Goal: Task Accomplishment & Management: Use online tool/utility

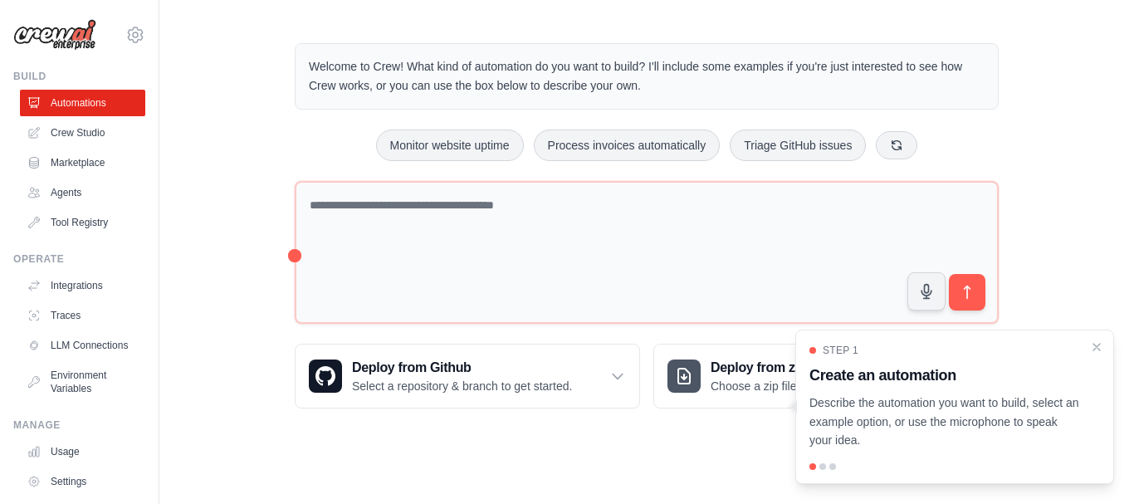
click at [292, 252] on div "Welcome to Crew! What kind of automation do you want to build? I'll include som…" at bounding box center [647, 226] width 744 height 418
click at [1092, 345] on icon "Close walkthrough" at bounding box center [1096, 346] width 15 height 15
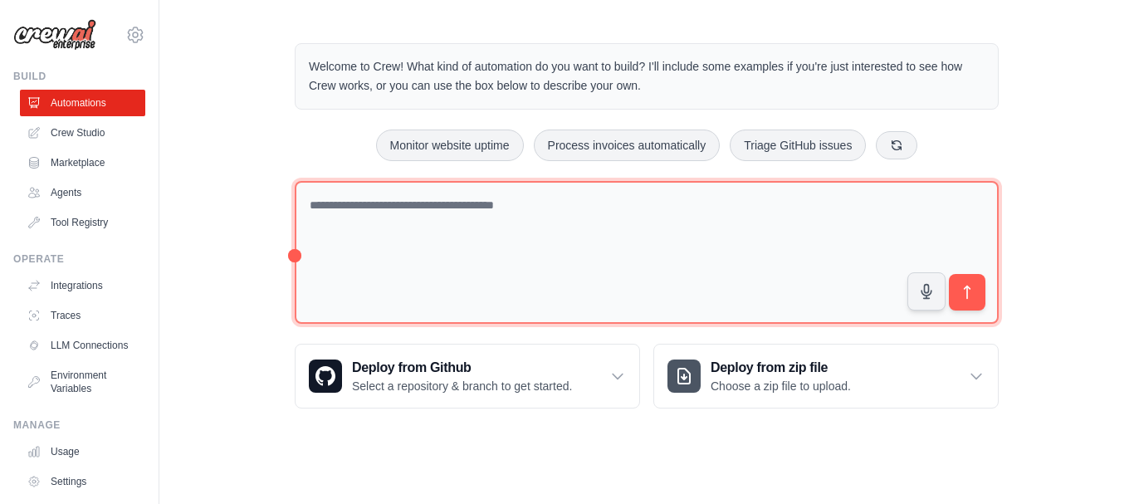
click at [414, 207] on textarea at bounding box center [647, 253] width 704 height 144
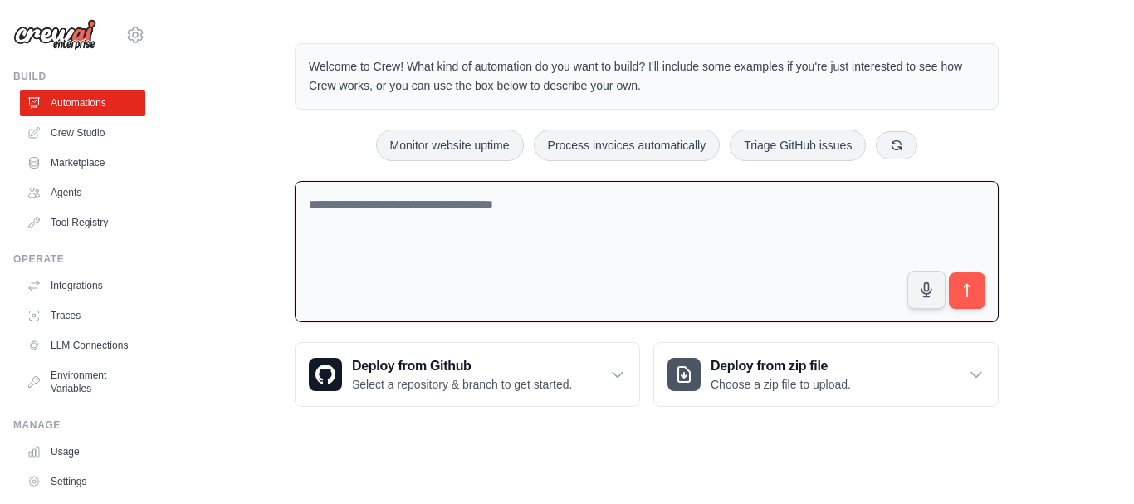
click at [414, 207] on textarea at bounding box center [647, 252] width 704 height 142
paste textarea "**********"
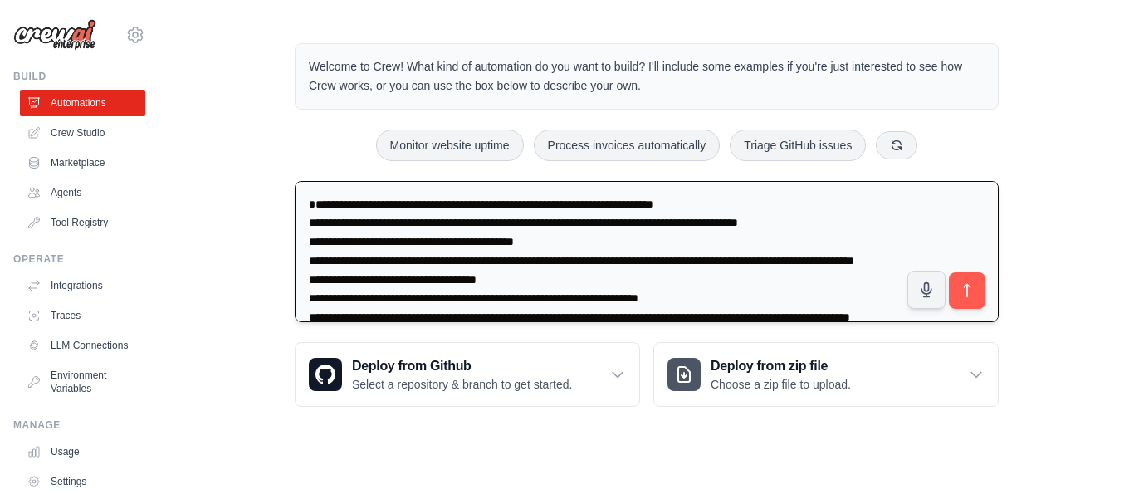
scroll to position [2402, 0]
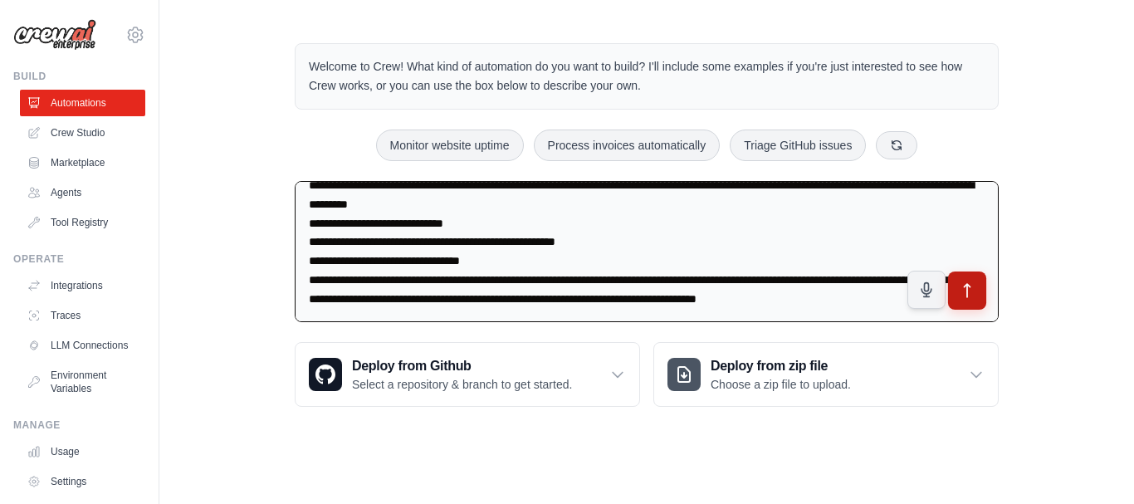
type textarea "**********"
click at [968, 291] on icon "submit" at bounding box center [967, 290] width 17 height 17
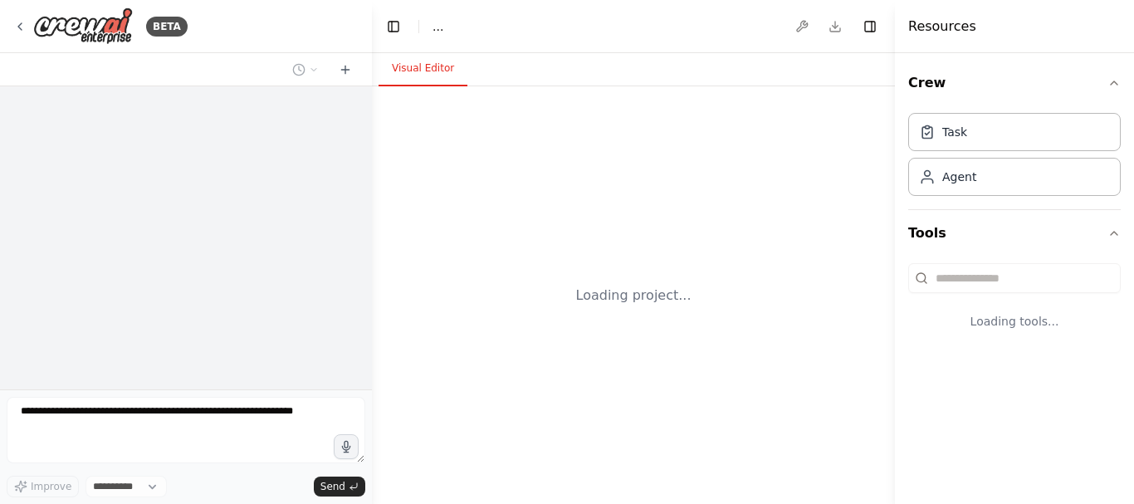
select select "****"
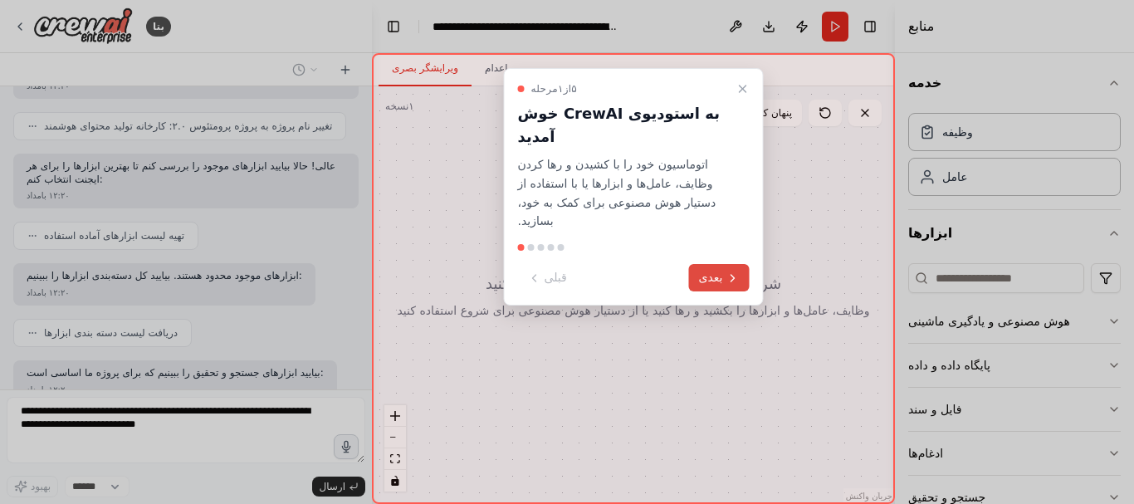
scroll to position [2729, 0]
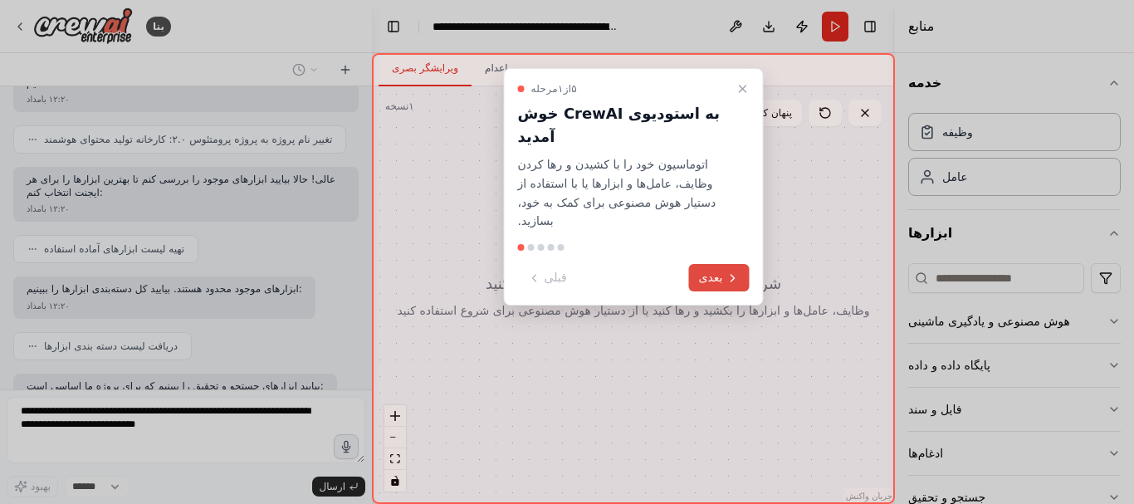
click at [709, 271] on font "بعدی" at bounding box center [711, 277] width 24 height 13
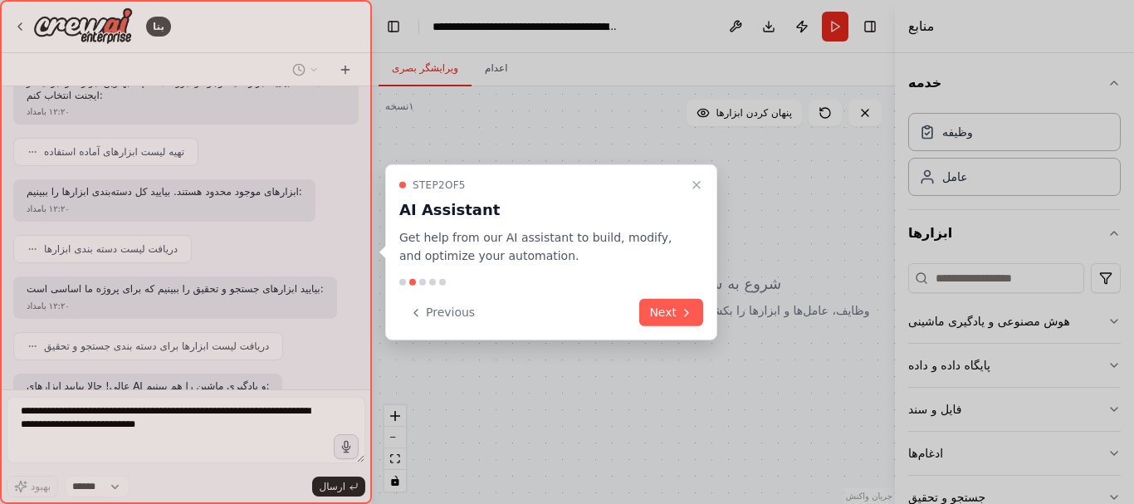
scroll to position [2827, 0]
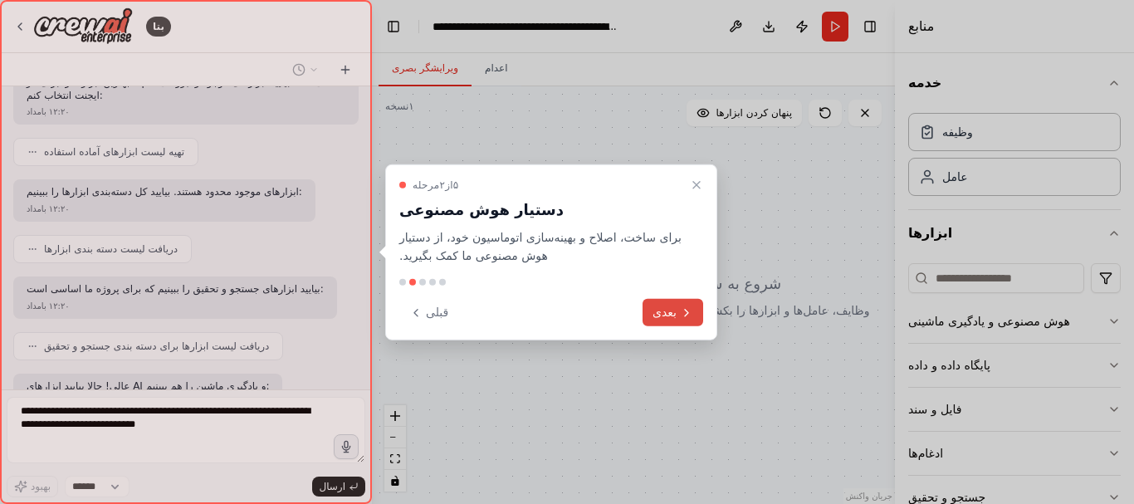
click at [675, 310] on font "بعدی" at bounding box center [664, 311] width 24 height 13
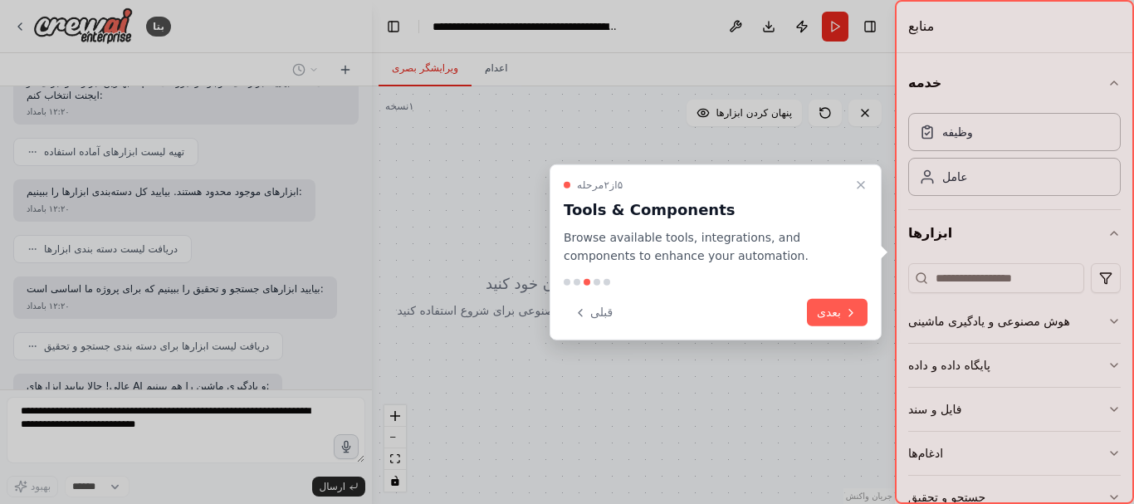
click at [850, 316] on icon at bounding box center [850, 311] width 13 height 13
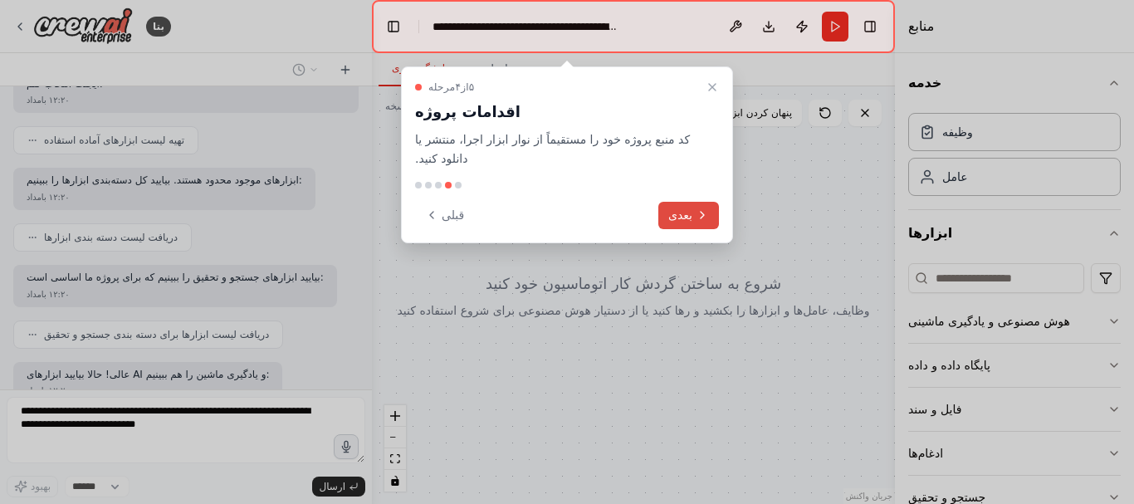
scroll to position [2923, 0]
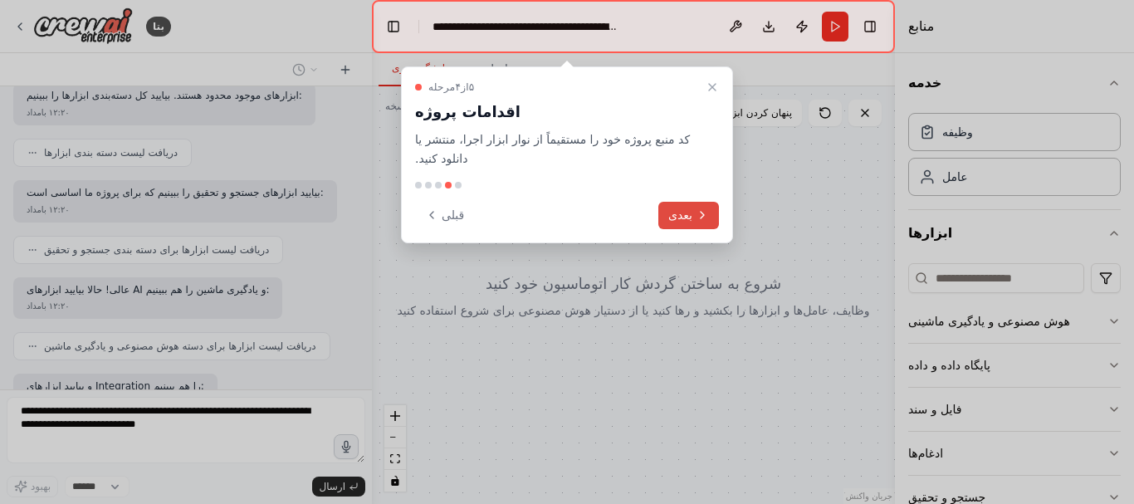
click at [689, 217] on font "بعدی" at bounding box center [680, 214] width 24 height 13
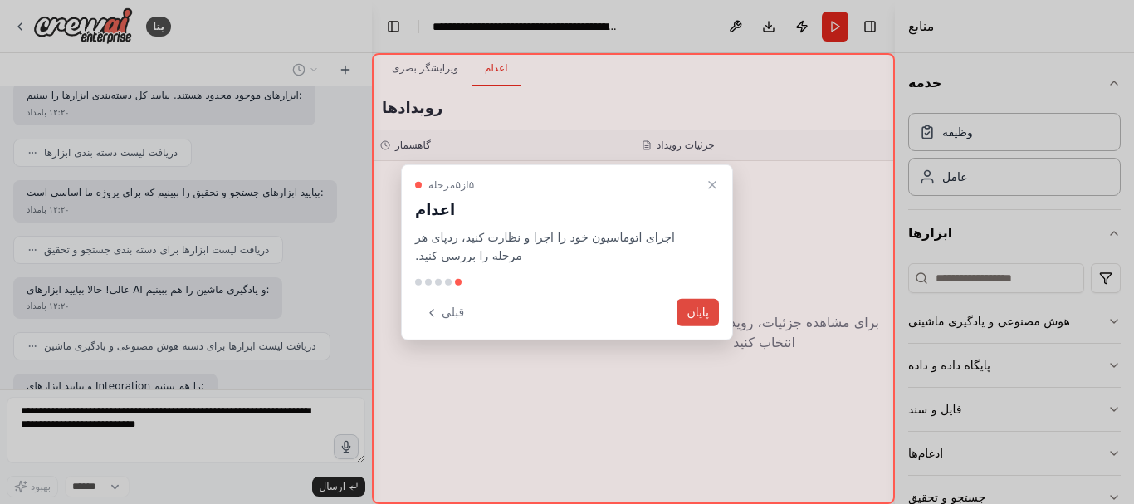
scroll to position [2936, 0]
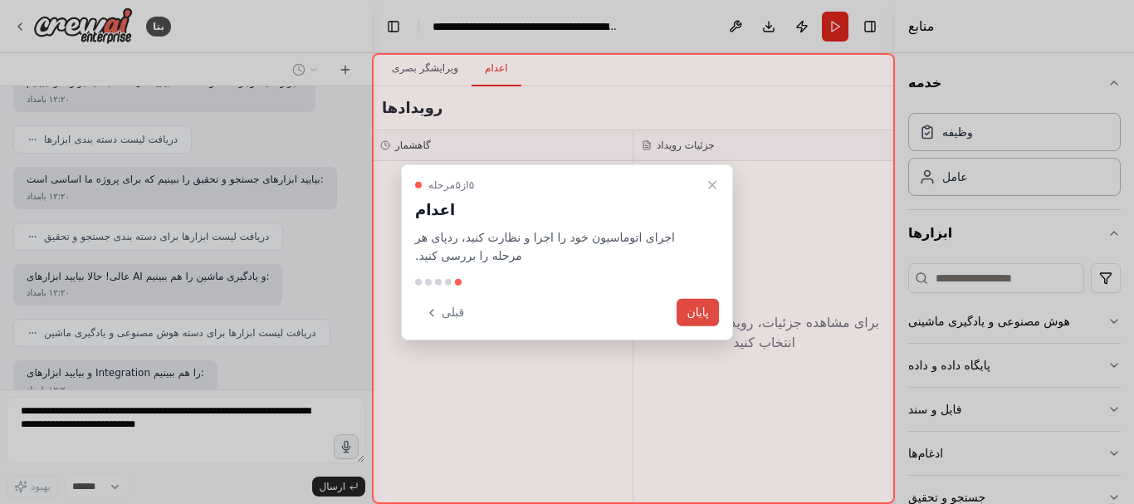
click at [692, 319] on font "پایان" at bounding box center [698, 311] width 22 height 13
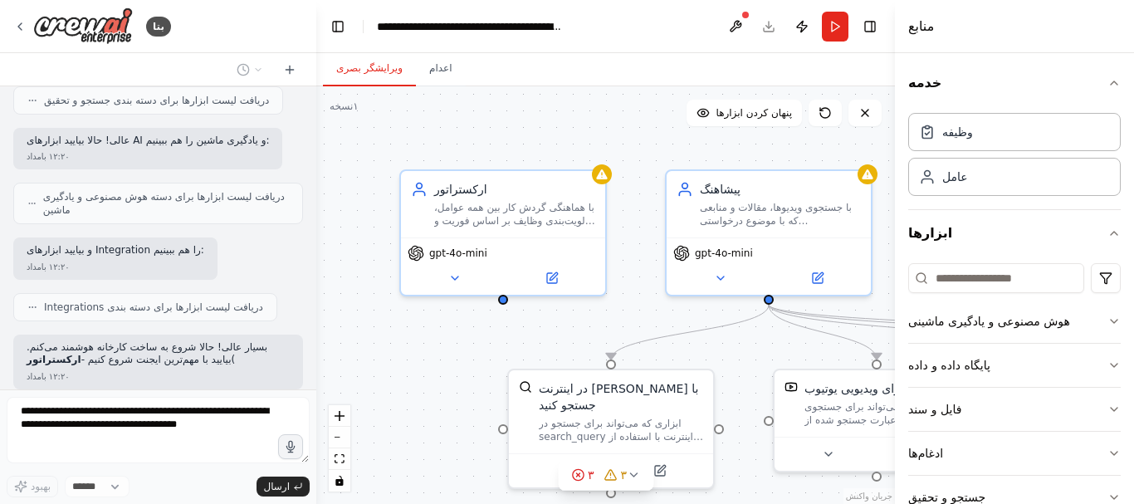
scroll to position [3643, 0]
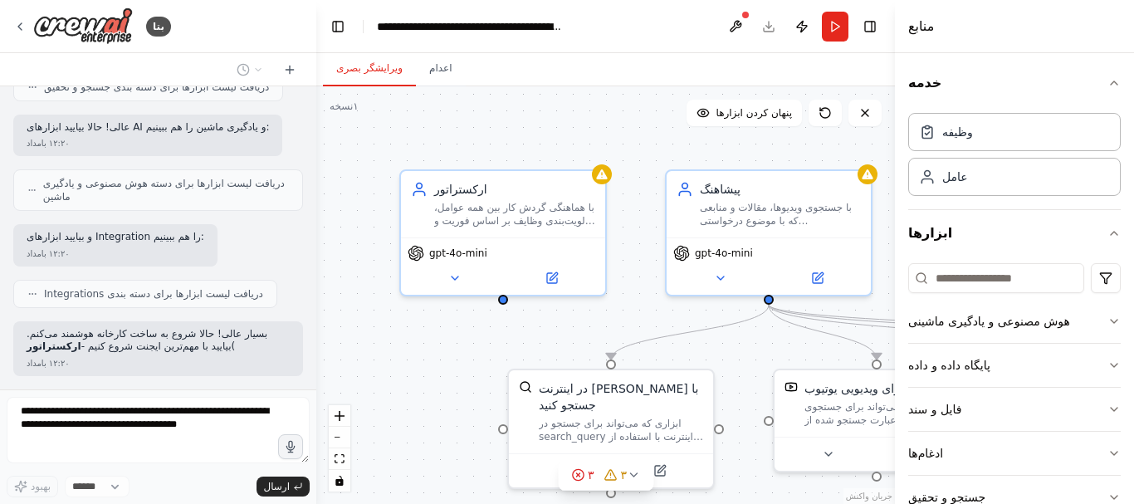
drag, startPoint x: 369, startPoint y: 268, endPoint x: 316, endPoint y: 271, distance: 53.2
click at [316, 271] on div "بتا ۱۲:۲۰ بامداد ▶ فرآیند تفکر واو! این واقعاً یک پروژه جاه‌طلبانه و فوق‌العاده…" at bounding box center [567, 252] width 1134 height 504
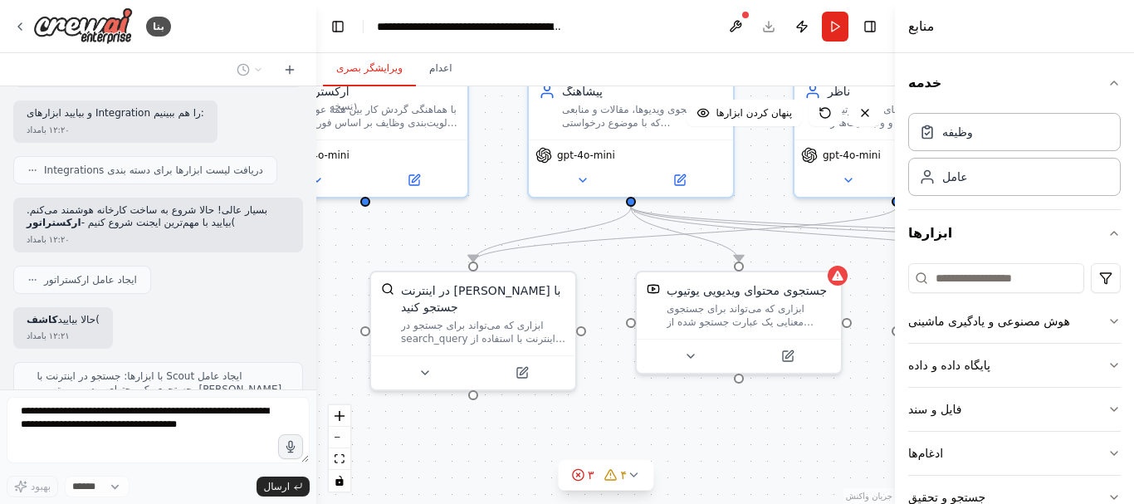
drag, startPoint x: 735, startPoint y: 365, endPoint x: 597, endPoint y: 267, distance: 169.1
click at [597, 267] on div ".deletable-edge-delete-btn { width: 20px; height: 20px; border: 0px solid #ffff…" at bounding box center [605, 295] width 579 height 418
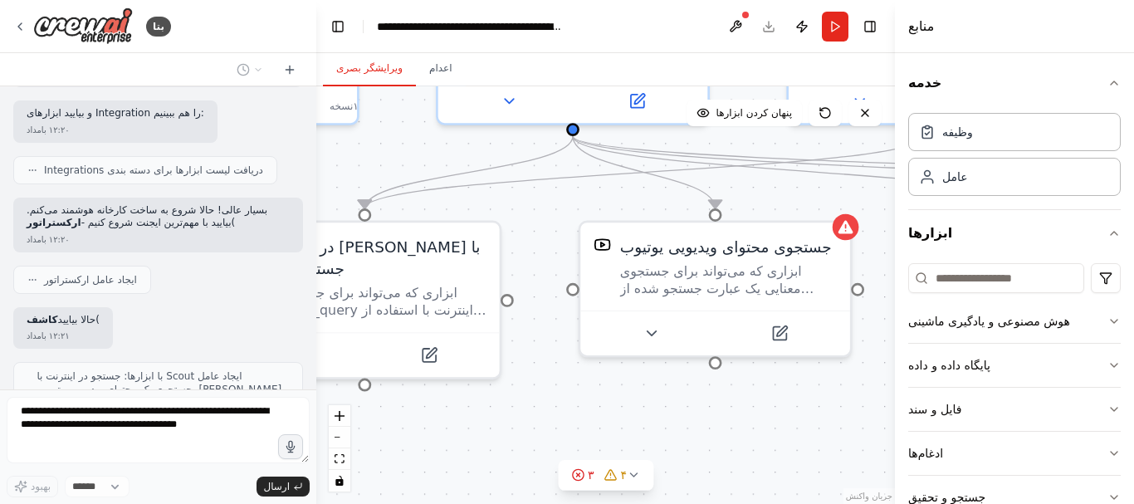
scroll to position [3890, 0]
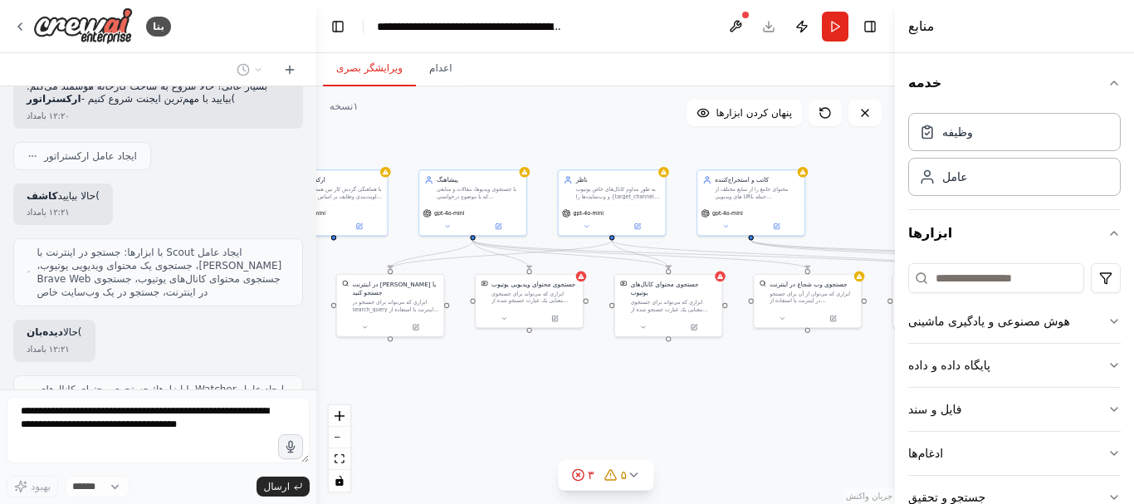
drag, startPoint x: 736, startPoint y: 436, endPoint x: 574, endPoint y: 383, distance: 171.2
click at [574, 383] on div ".deletable-edge-delete-btn { width: 20px; height: 20px; border: 0px solid #ffff…" at bounding box center [605, 295] width 579 height 418
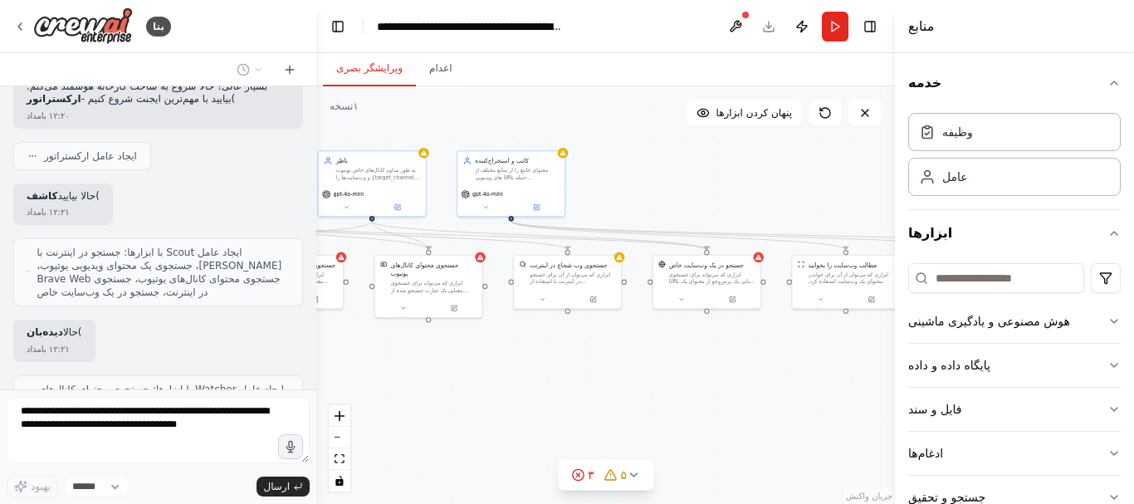
drag, startPoint x: 685, startPoint y: 386, endPoint x: 499, endPoint y: 366, distance: 187.0
click at [499, 366] on div ".deletable-edge-delete-btn { width: 20px; height: 20px; border: 0px solid #ffff…" at bounding box center [605, 295] width 579 height 418
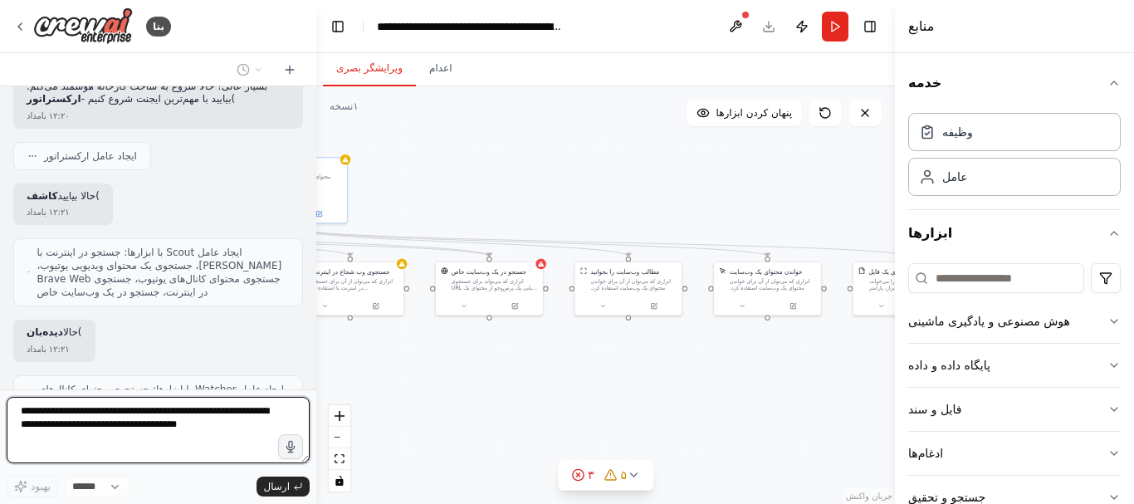
drag, startPoint x: 692, startPoint y: 387, endPoint x: 540, endPoint y: 387, distance: 151.1
click at [540, 387] on div ".deletable-edge-delete-btn { width: 20px; height: 20px; border: 0px solid #ffff…" at bounding box center [605, 295] width 579 height 418
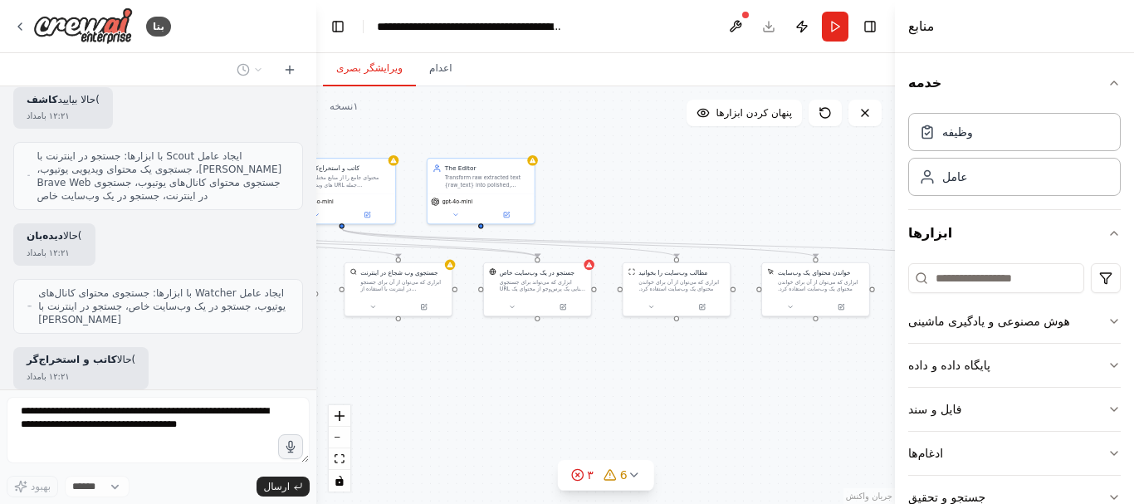
scroll to position [4000, 0]
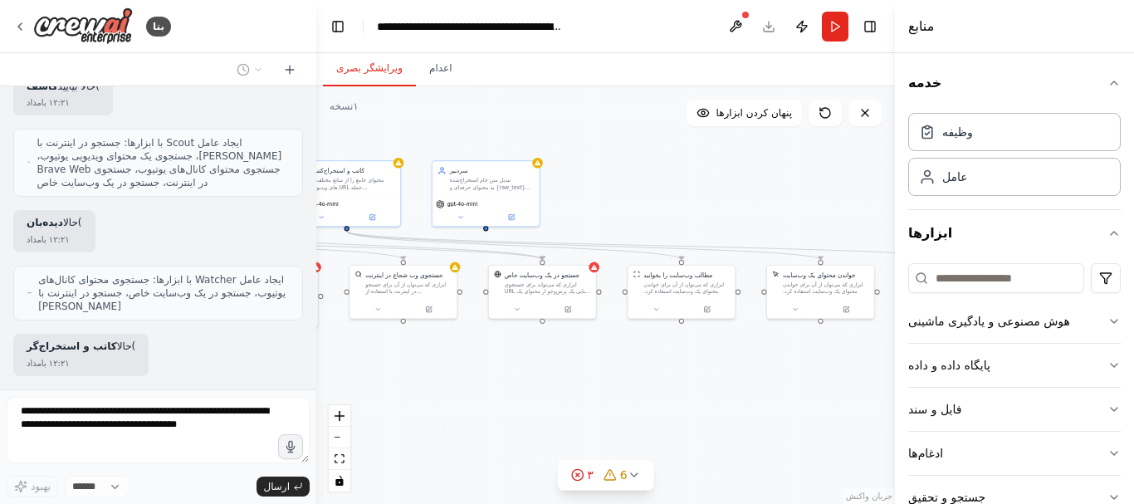
drag, startPoint x: 772, startPoint y: 400, endPoint x: 799, endPoint y: 410, distance: 29.1
click at [840, 409] on div ".deletable-edge-delete-btn { width: 20px; height: 20px; border: 0px solid #ffff…" at bounding box center [605, 295] width 579 height 418
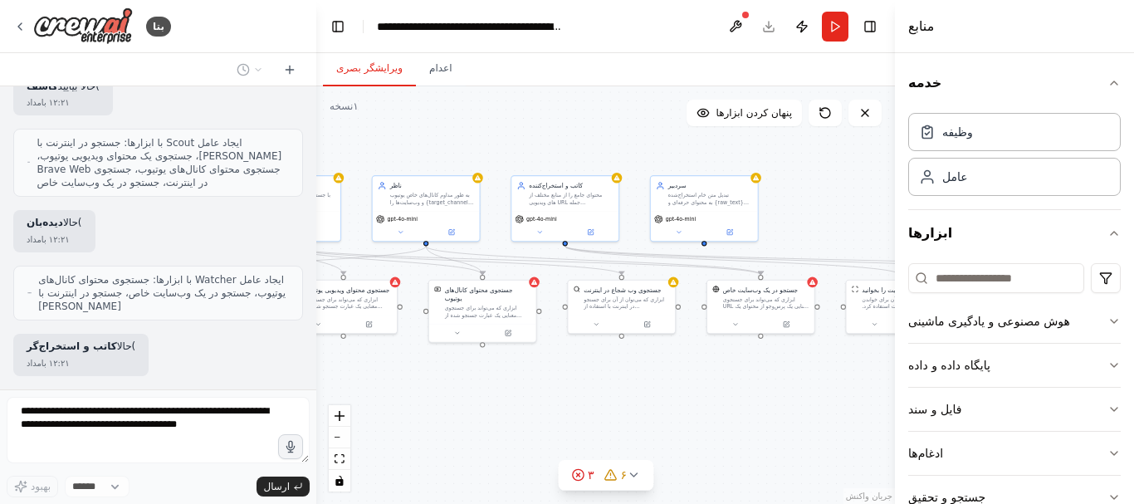
drag, startPoint x: 594, startPoint y: 413, endPoint x: 731, endPoint y: 420, distance: 137.1
click at [731, 420] on div ".deletable-edge-delete-btn { width: 20px; height: 20px; border: 0px solid #ffff…" at bounding box center [605, 295] width 579 height 418
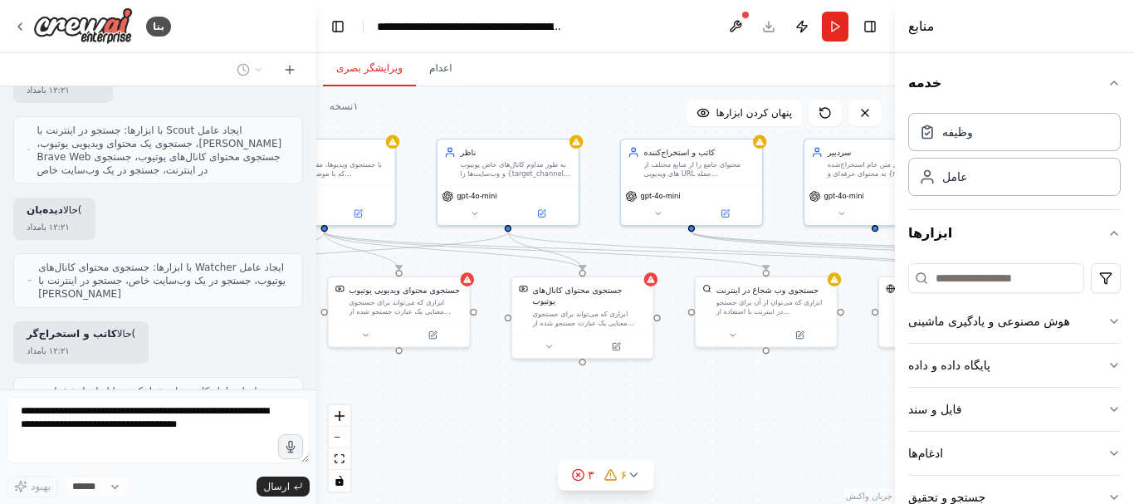
drag, startPoint x: 573, startPoint y: 360, endPoint x: 741, endPoint y: 403, distance: 174.0
click at [741, 403] on div ".deletable-edge-delete-btn { width: 20px; height: 20px; border: 0px solid #ffff…" at bounding box center [605, 295] width 579 height 418
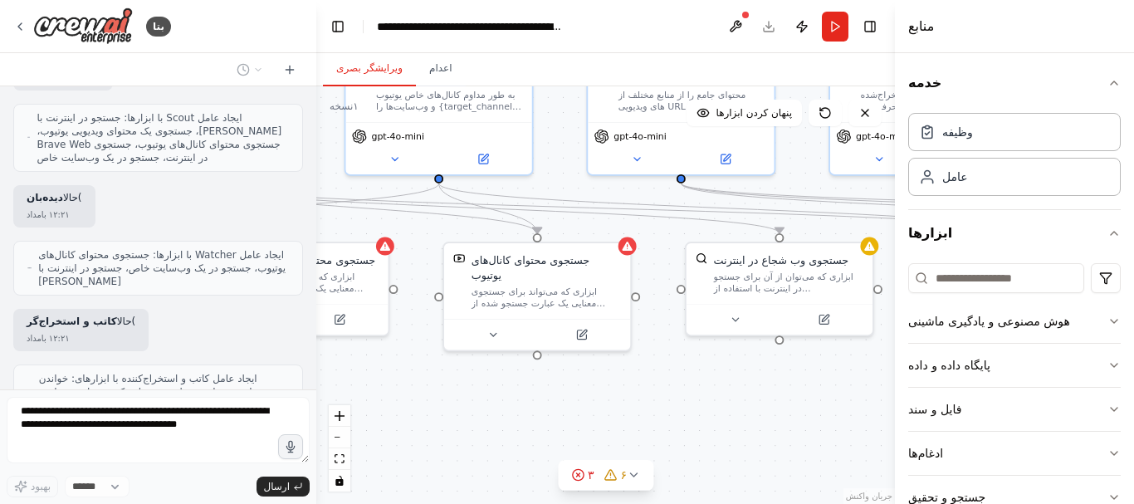
scroll to position [4109, 0]
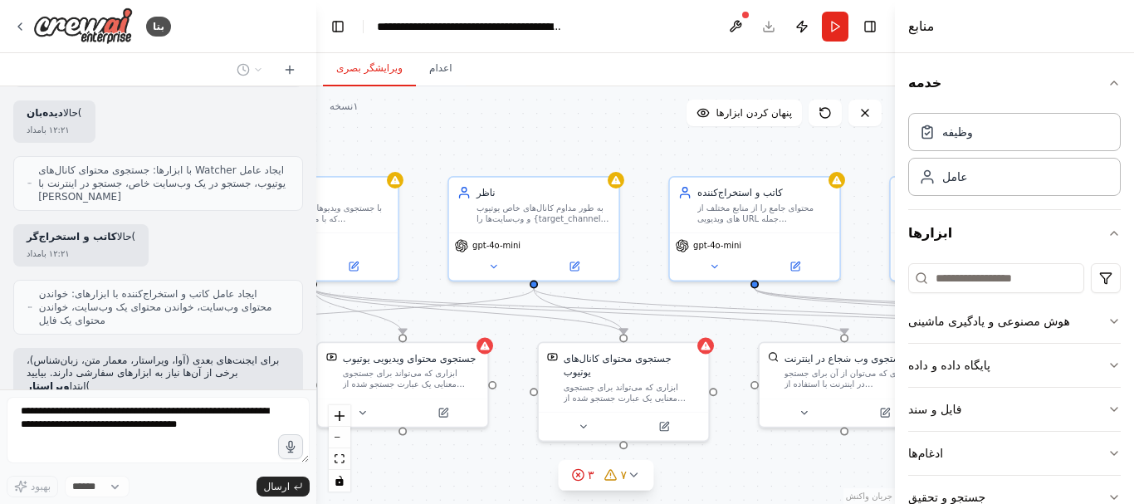
drag, startPoint x: 658, startPoint y: 384, endPoint x: 749, endPoint y: 477, distance: 129.7
click at [740, 477] on div ".deletable-edge-delete-btn { width: 20px; height: 20px; border: 0px solid #ffff…" at bounding box center [605, 295] width 579 height 418
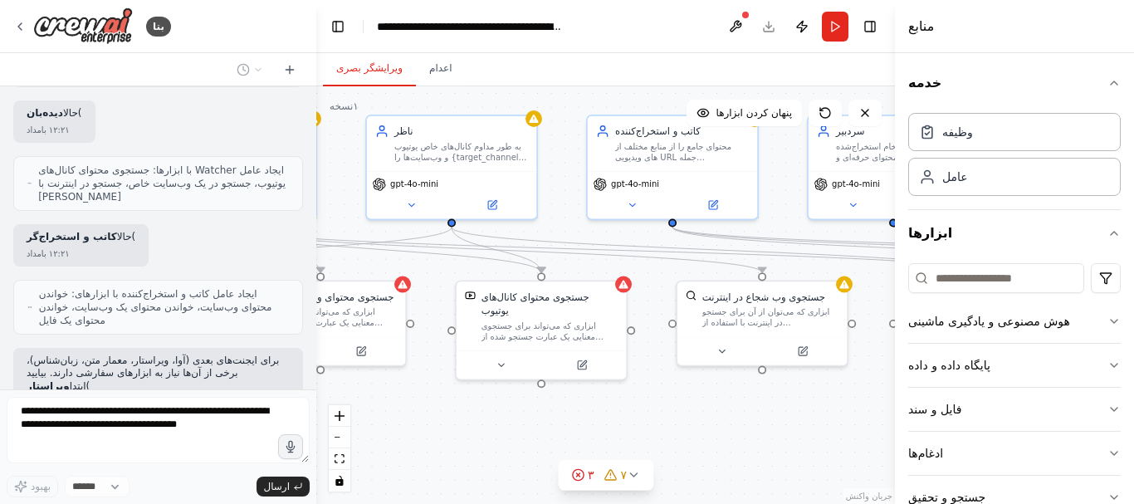
drag, startPoint x: 667, startPoint y: 447, endPoint x: 701, endPoint y: 403, distance: 55.6
click at [701, 403] on div ".deletable-edge-delete-btn { width: 20px; height: 20px; border: 0px solid #ffff…" at bounding box center [605, 295] width 579 height 418
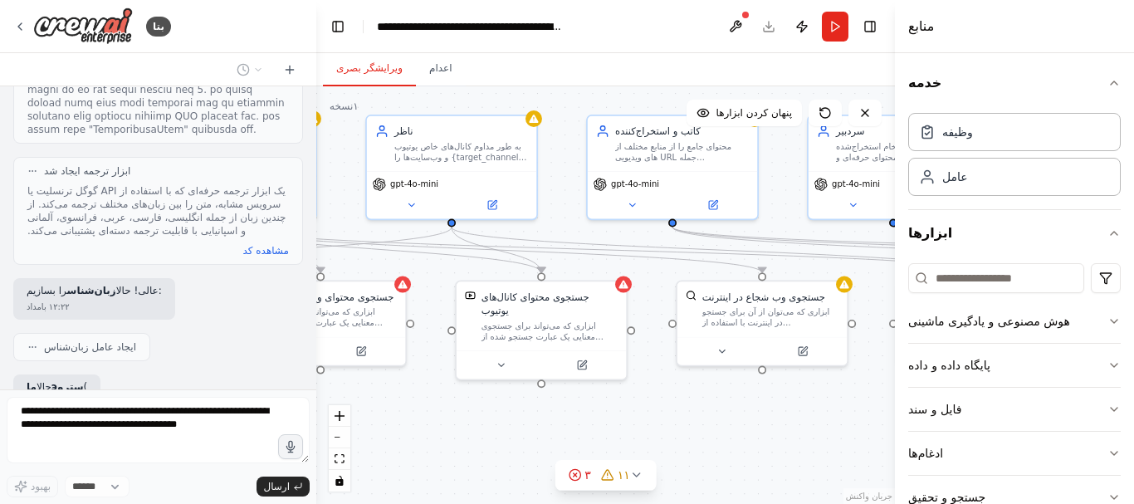
scroll to position [4894, 0]
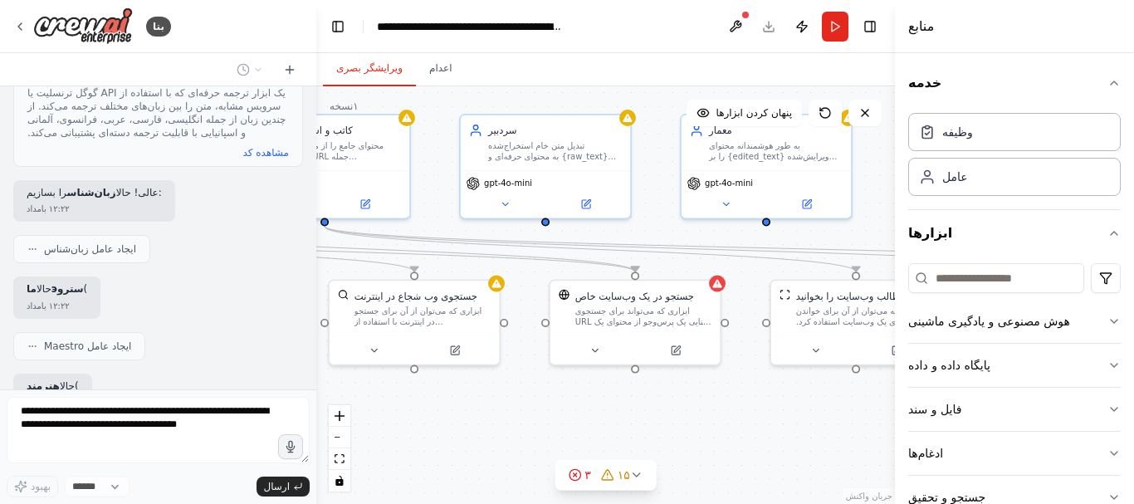
click at [309, 419] on div "بتا ۱۲:۲۰ بامداد ▶ فرآیند تفکر واو! این واقعاً یک پروژه جاه‌طلبانه و فوق‌العاده…" at bounding box center [567, 252] width 1134 height 504
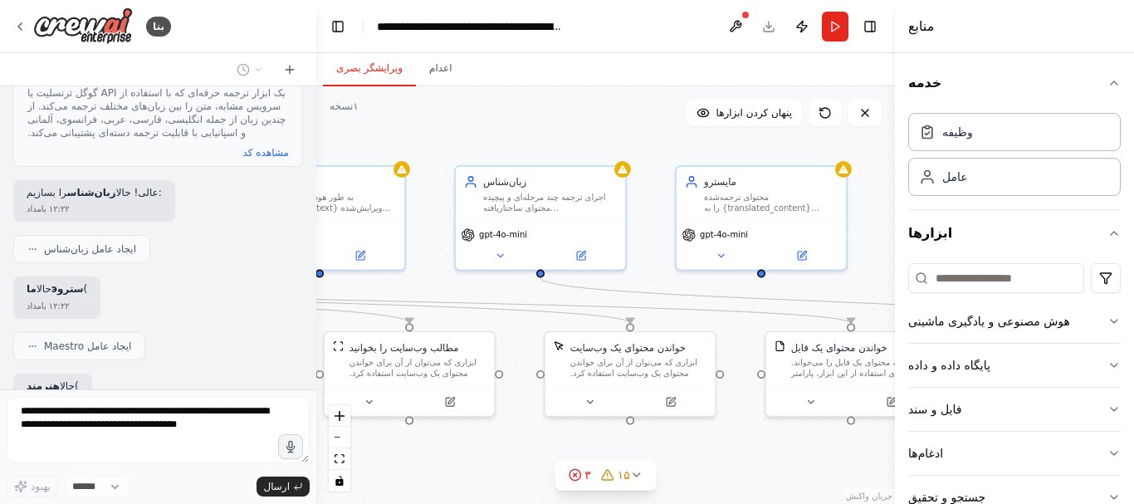
scroll to position [4991, 0]
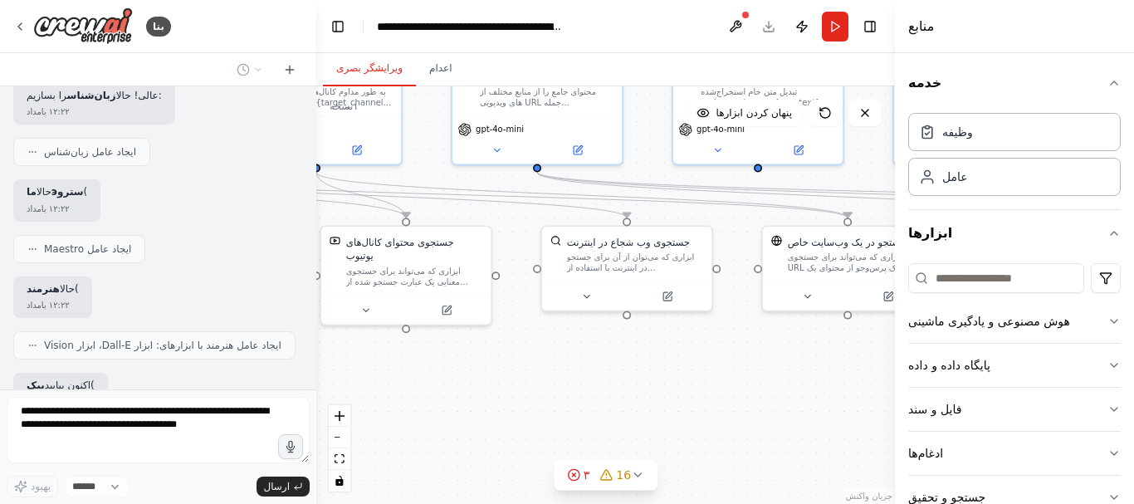
click at [659, 377] on div ".deletable-edge-delete-btn { width: 20px; height: 20px; border: 0px solid #ffff…" at bounding box center [605, 295] width 579 height 418
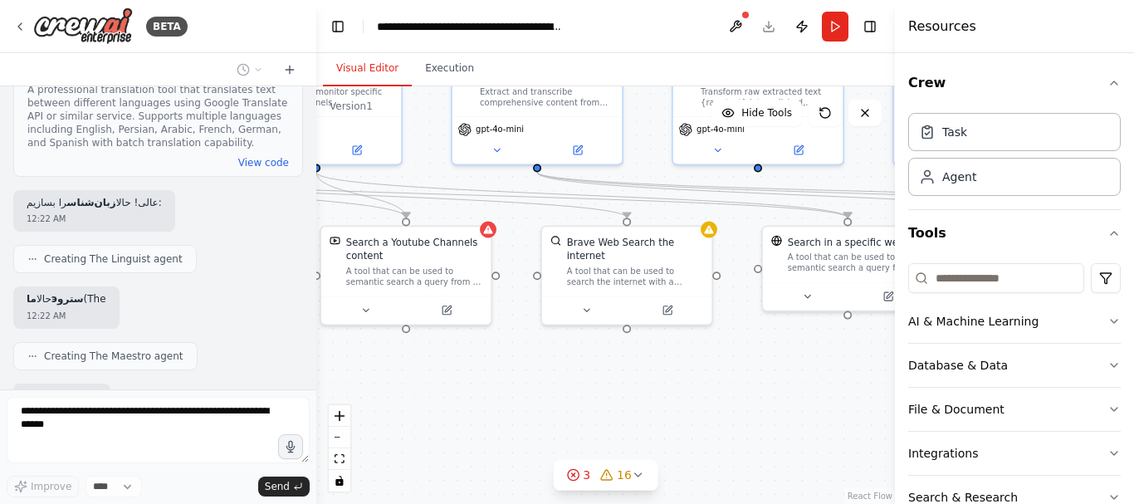
scroll to position [5083, 0]
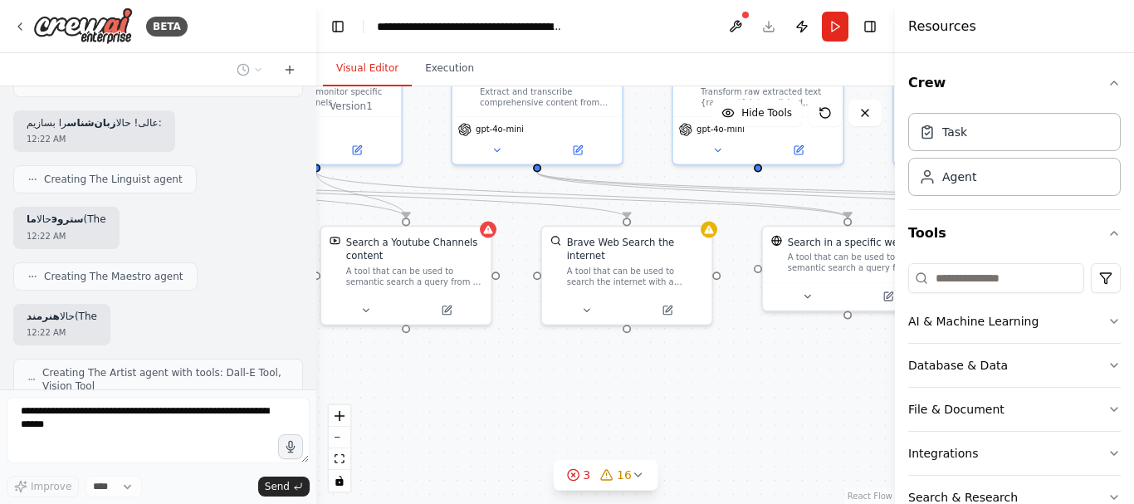
click at [735, 409] on div ".deletable-edge-delete-btn { width: 20px; height: 20px; border: 0px solid #ffff…" at bounding box center [605, 295] width 579 height 418
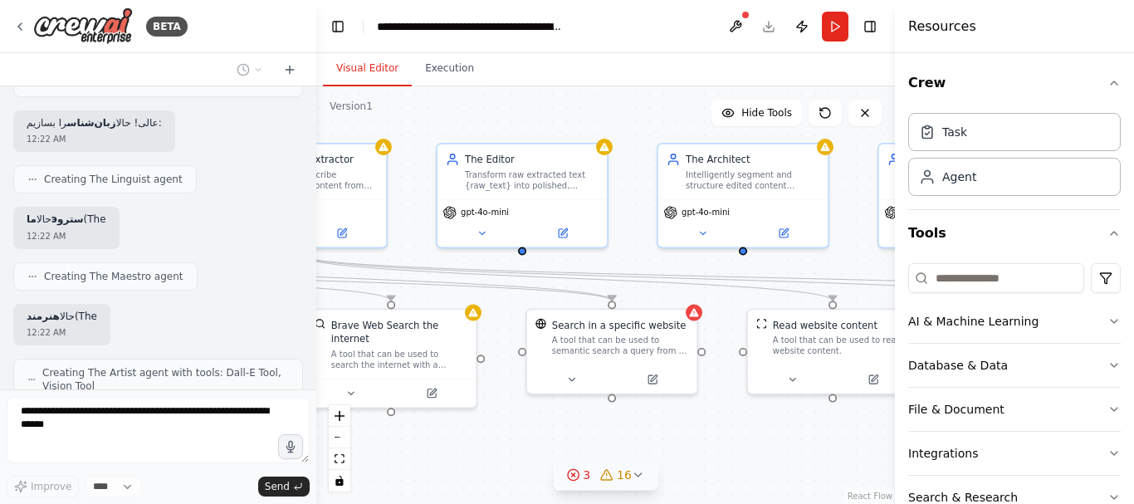
drag, startPoint x: 789, startPoint y: 398, endPoint x: 565, endPoint y: 460, distance: 231.8
click at [551, 481] on div ".deletable-edge-delete-btn { width: 20px; height: 20px; border: 0px solid #ffff…" at bounding box center [605, 295] width 579 height 418
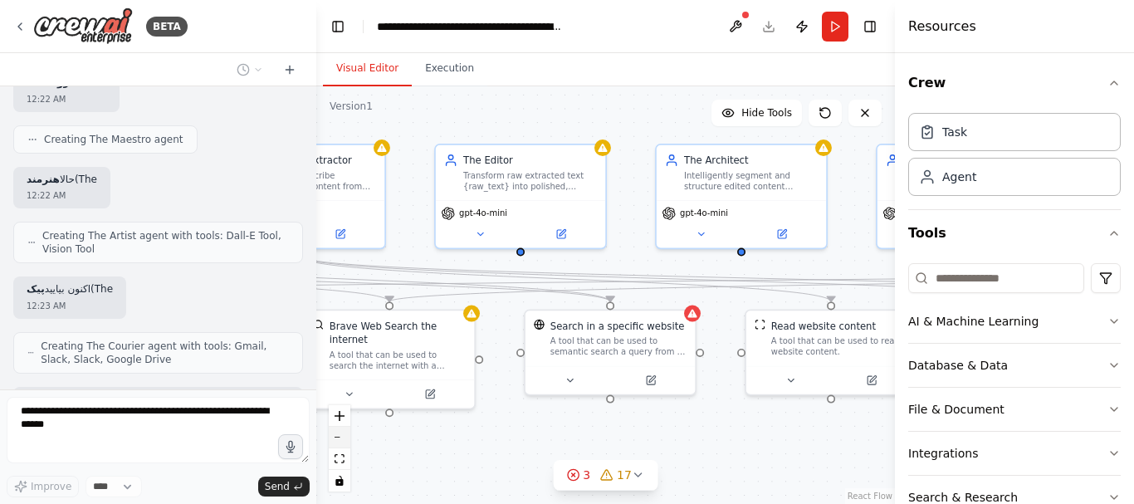
click at [340, 443] on button "zoom out" at bounding box center [340, 438] width 22 height 22
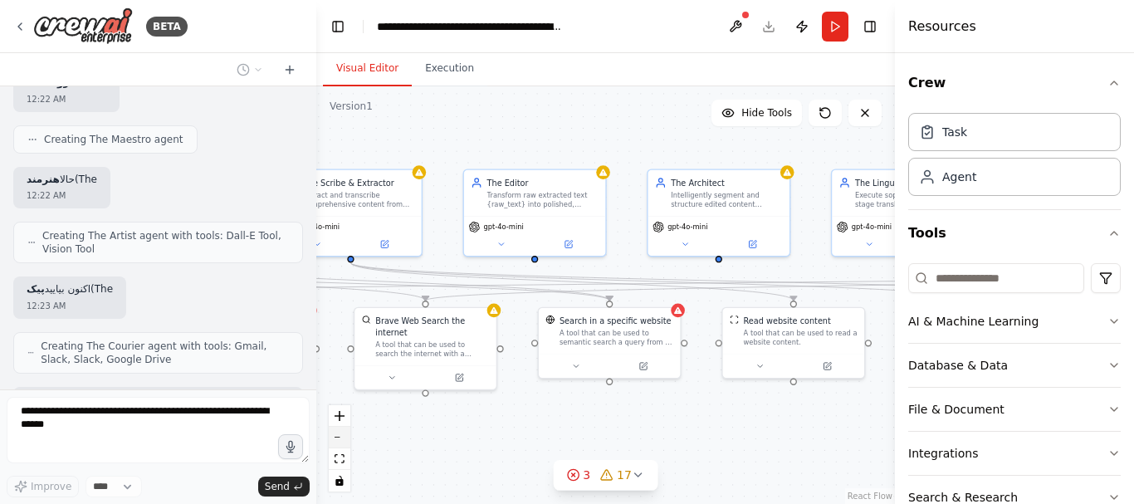
click at [340, 443] on button "zoom out" at bounding box center [340, 438] width 22 height 22
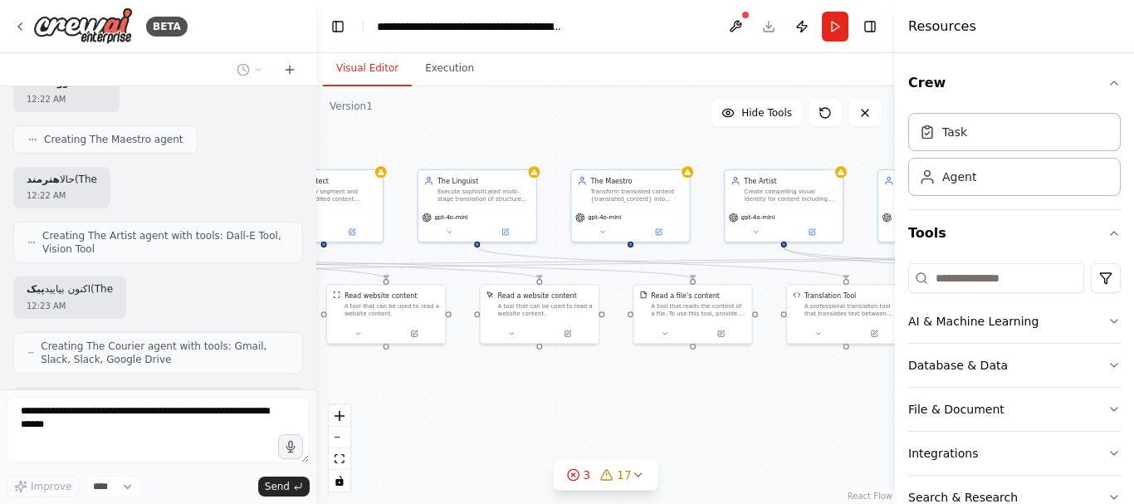
drag, startPoint x: 803, startPoint y: 431, endPoint x: 427, endPoint y: 410, distance: 376.6
click at [427, 410] on div ".deletable-edge-delete-btn { width: 20px; height: 20px; border: 0px solid #ffff…" at bounding box center [605, 295] width 579 height 418
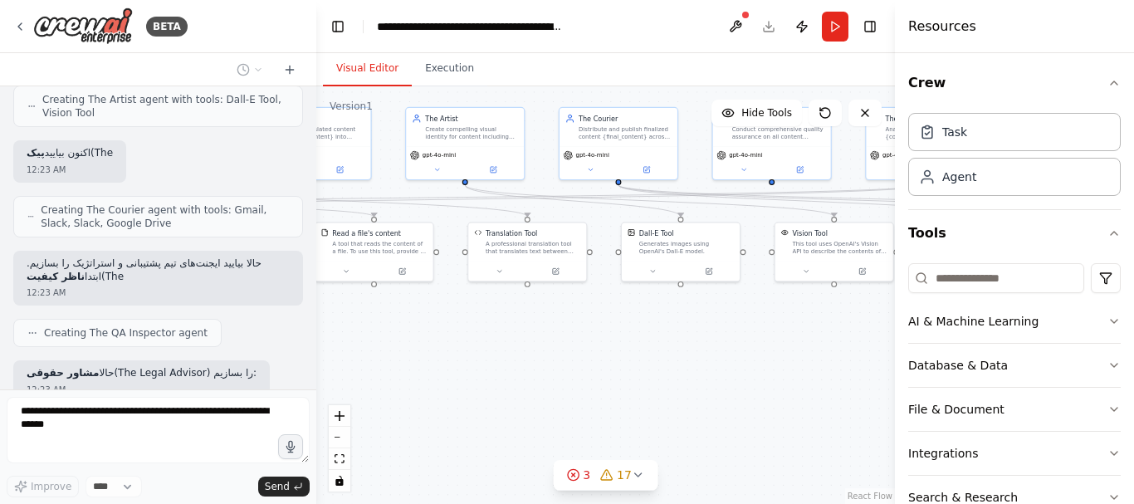
scroll to position [5343, 0]
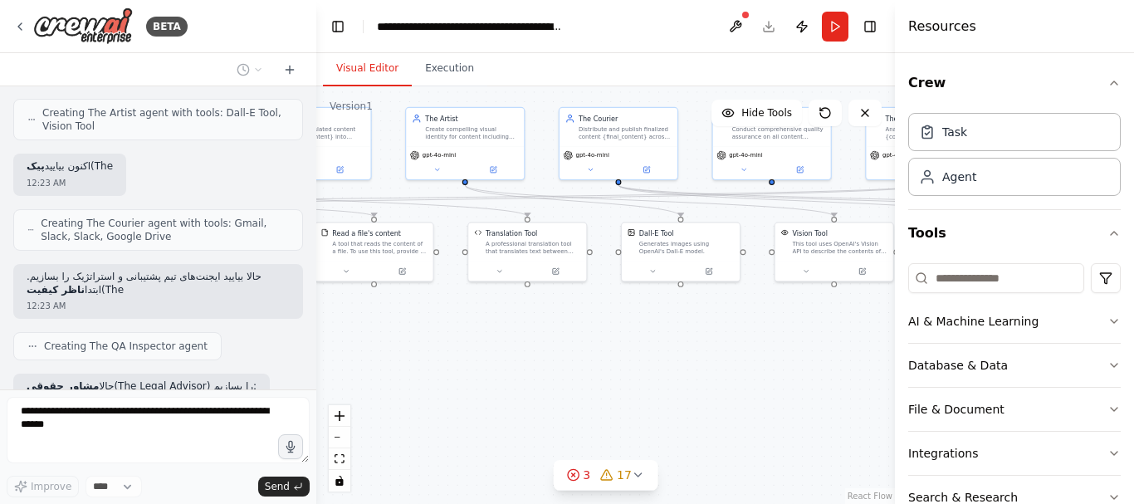
drag, startPoint x: 638, startPoint y: 385, endPoint x: 409, endPoint y: 346, distance: 232.4
click at [409, 346] on div ".deletable-edge-delete-btn { width: 20px; height: 20px; border: 0px solid #ffff…" at bounding box center [605, 295] width 579 height 418
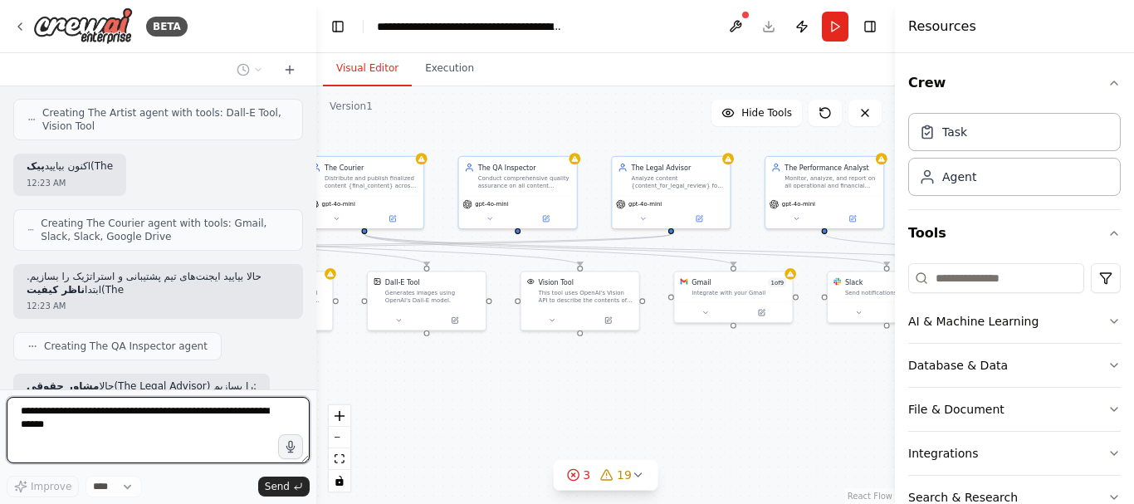
drag, startPoint x: 817, startPoint y: 384, endPoint x: 455, endPoint y: 421, distance: 363.8
click at [455, 421] on div ".deletable-edge-delete-btn { width: 20px; height: 20px; border: 0px solid #ffff…" at bounding box center [605, 295] width 579 height 418
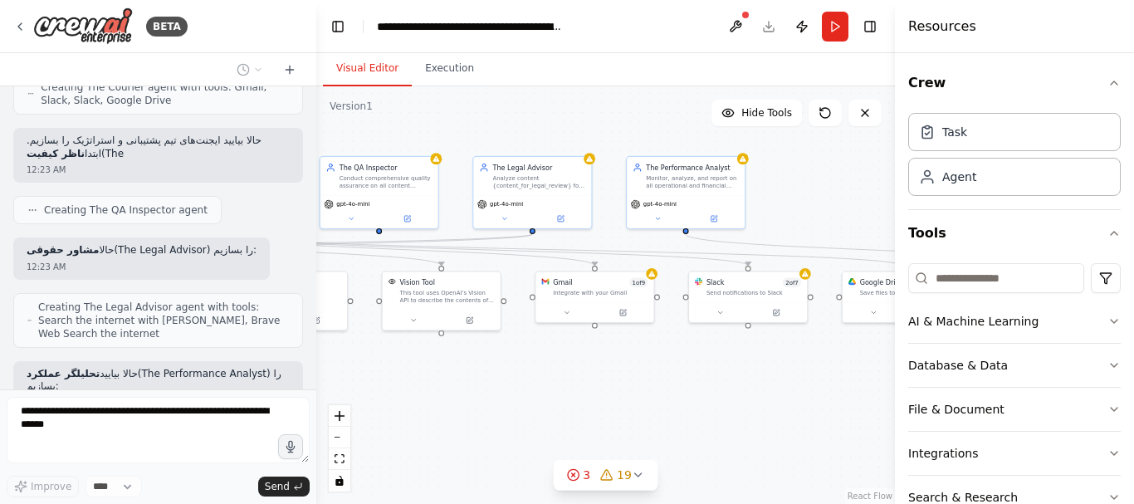
scroll to position [5492, 0]
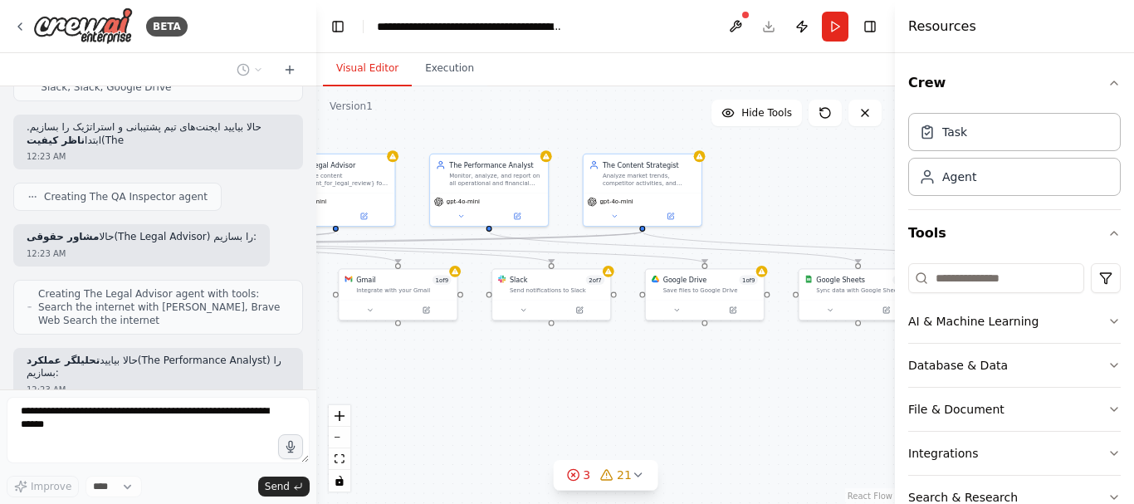
drag, startPoint x: 680, startPoint y: 413, endPoint x: 535, endPoint y: 411, distance: 144.5
click at [535, 411] on div ".deletable-edge-delete-btn { width: 20px; height: 20px; border: 0px solid #ffff…" at bounding box center [605, 295] width 579 height 418
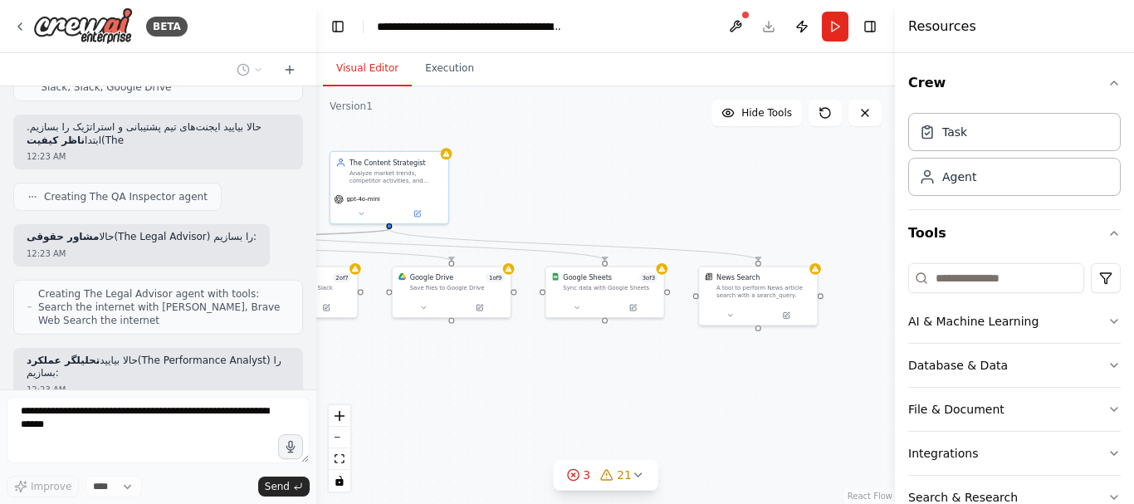
drag, startPoint x: 657, startPoint y: 408, endPoint x: 545, endPoint y: 408, distance: 111.2
click at [545, 408] on div ".deletable-edge-delete-btn { width: 20px; height: 20px; border: 0px solid #ffff…" at bounding box center [605, 295] width 579 height 418
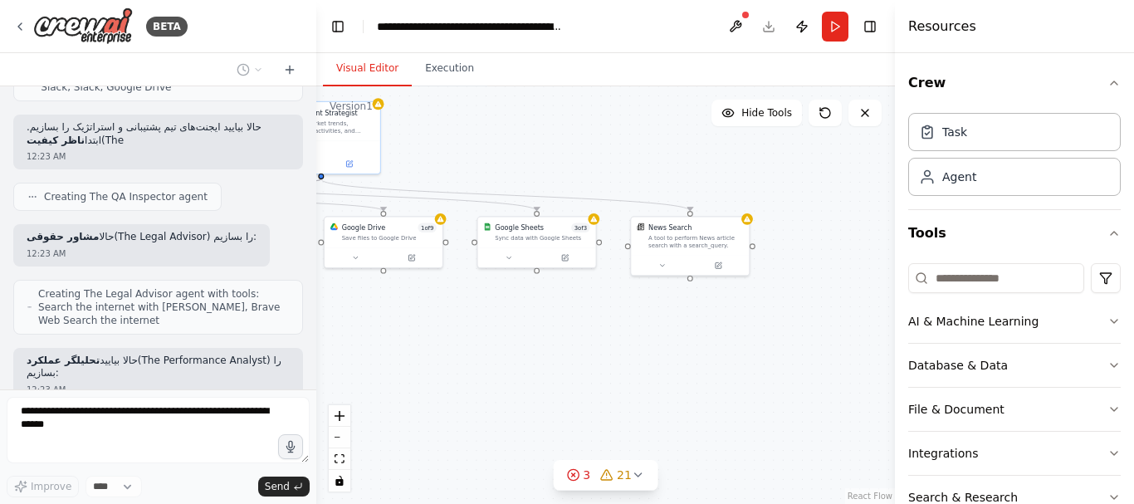
drag, startPoint x: 738, startPoint y: 408, endPoint x: 670, endPoint y: 358, distance: 84.3
click at [670, 358] on div ".deletable-edge-delete-btn { width: 20px; height: 20px; border: 0px solid #ffff…" at bounding box center [605, 295] width 579 height 418
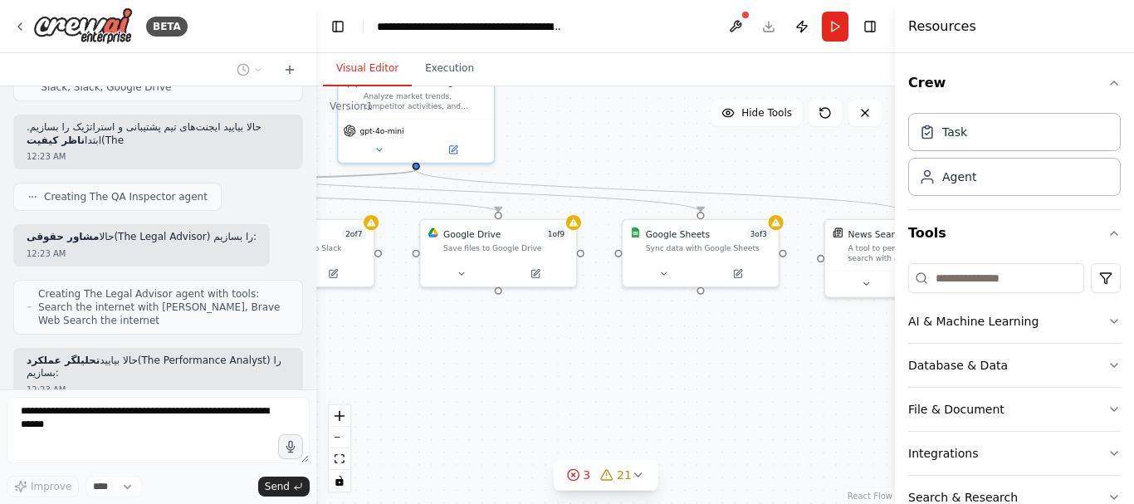
drag, startPoint x: 567, startPoint y: 330, endPoint x: 785, endPoint y: 377, distance: 223.4
click at [785, 377] on div ".deletable-edge-delete-btn { width: 20px; height: 20px; border: 0px solid #ffff…" at bounding box center [605, 295] width 579 height 418
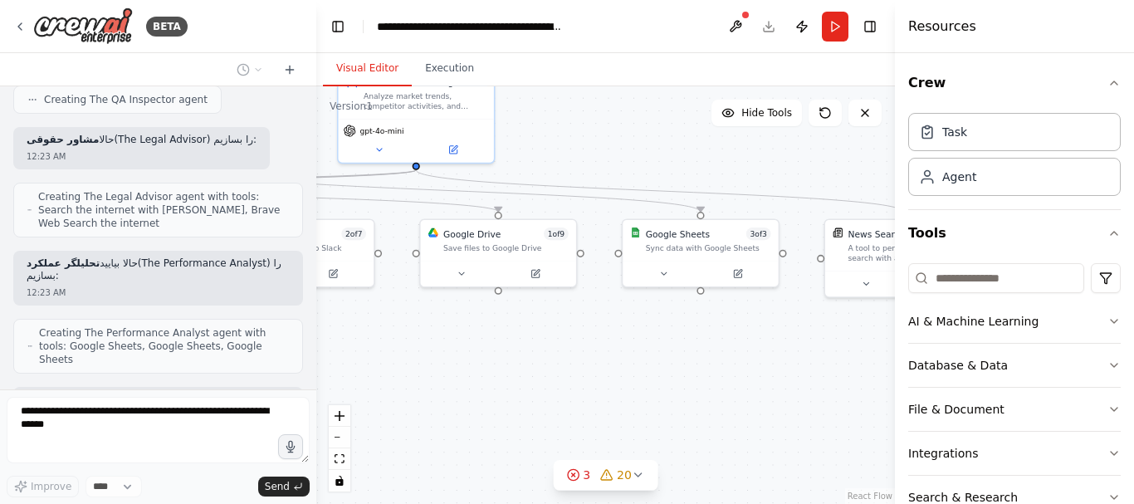
scroll to position [5602, 0]
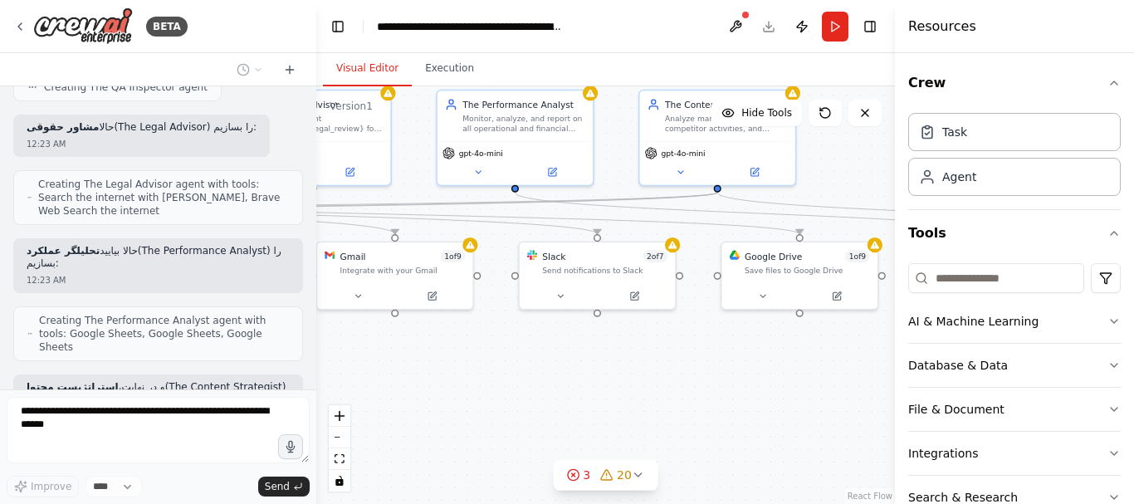
drag, startPoint x: 626, startPoint y: 366, endPoint x: 755, endPoint y: 364, distance: 129.5
click at [755, 364] on div ".deletable-edge-delete-btn { width: 20px; height: 20px; border: 0px solid #ffff…" at bounding box center [605, 295] width 579 height 418
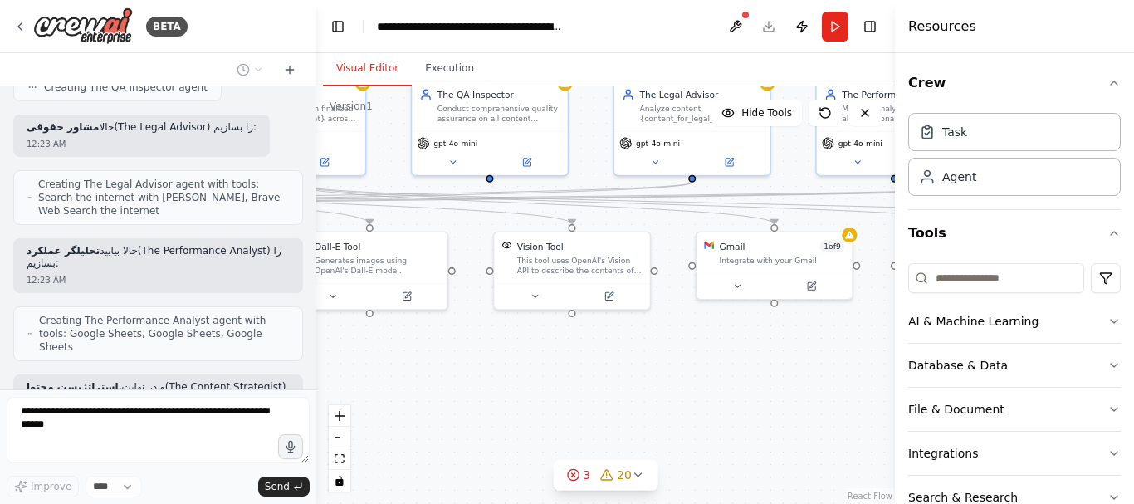
drag, startPoint x: 487, startPoint y: 374, endPoint x: 810, endPoint y: 363, distance: 323.1
click at [810, 363] on div ".deletable-edge-delete-btn { width: 20px; height: 20px; border: 0px solid #ffff…" at bounding box center [605, 295] width 579 height 418
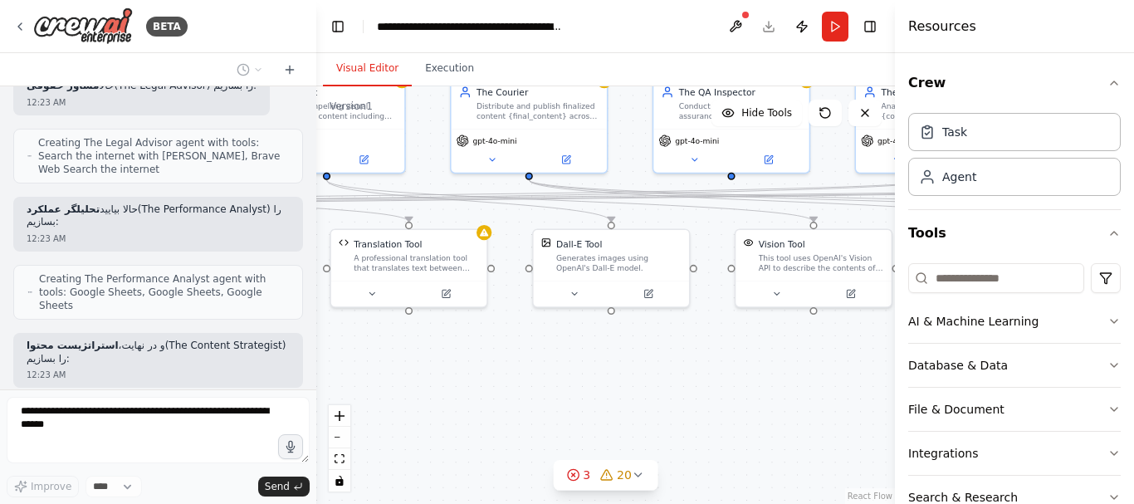
drag, startPoint x: 485, startPoint y: 381, endPoint x: 726, endPoint y: 379, distance: 241.6
click at [726, 379] on div ".deletable-edge-delete-btn { width: 20px; height: 20px; border: 0px solid #ffff…" at bounding box center [605, 295] width 579 height 418
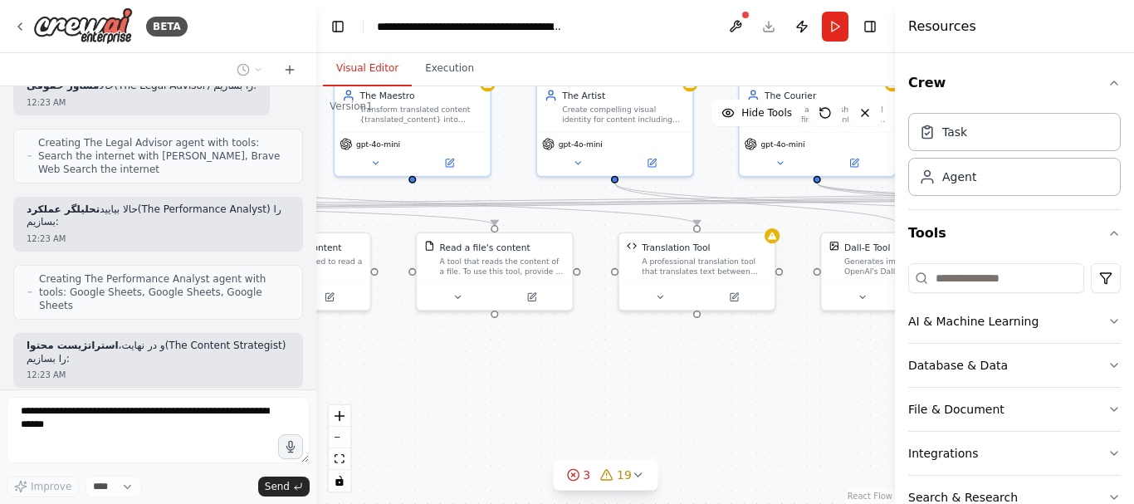
drag, startPoint x: 484, startPoint y: 374, endPoint x: 772, endPoint y: 377, distance: 288.1
click at [772, 377] on div ".deletable-edge-delete-btn { width: 20px; height: 20px; border: 0px solid #ffff…" at bounding box center [605, 295] width 579 height 418
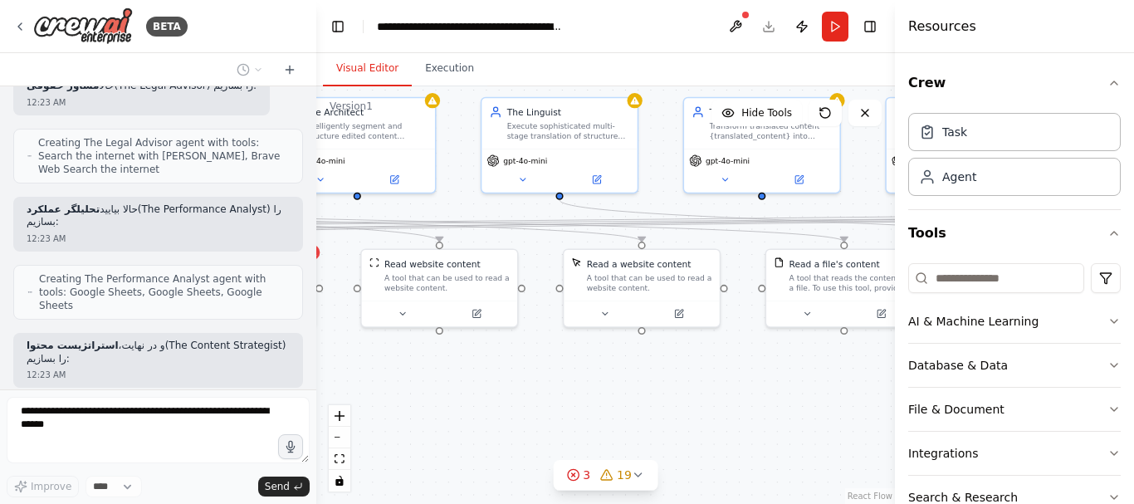
drag, startPoint x: 544, startPoint y: 383, endPoint x: 798, endPoint y: 392, distance: 254.2
click at [798, 392] on div ".deletable-edge-delete-btn { width: 20px; height: 20px; border: 0px solid #ffff…" at bounding box center [605, 295] width 579 height 418
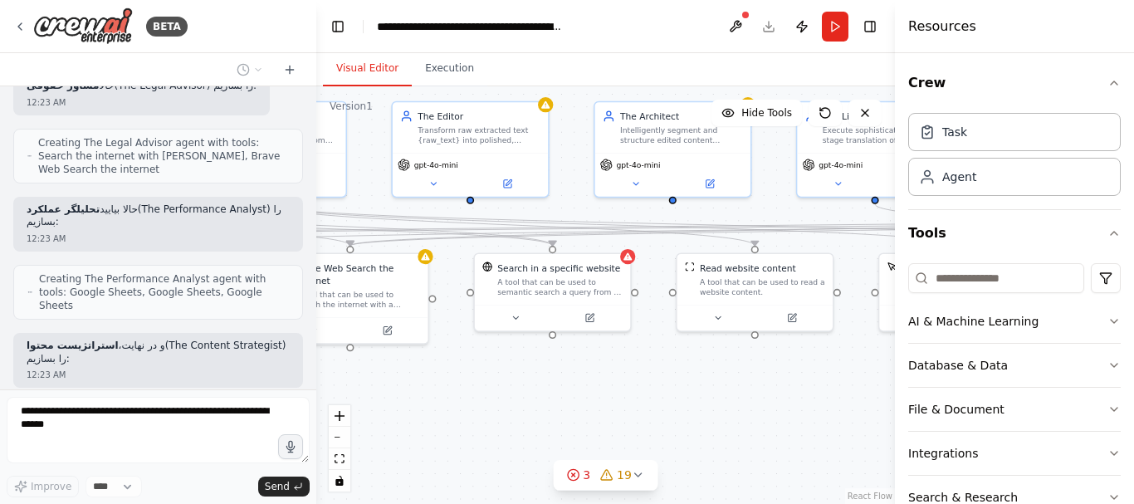
drag, startPoint x: 408, startPoint y: 394, endPoint x: 724, endPoint y: 398, distance: 315.5
click at [724, 398] on div ".deletable-edge-delete-btn { width: 20px; height: 20px; border: 0px solid #ffff…" at bounding box center [605, 295] width 579 height 418
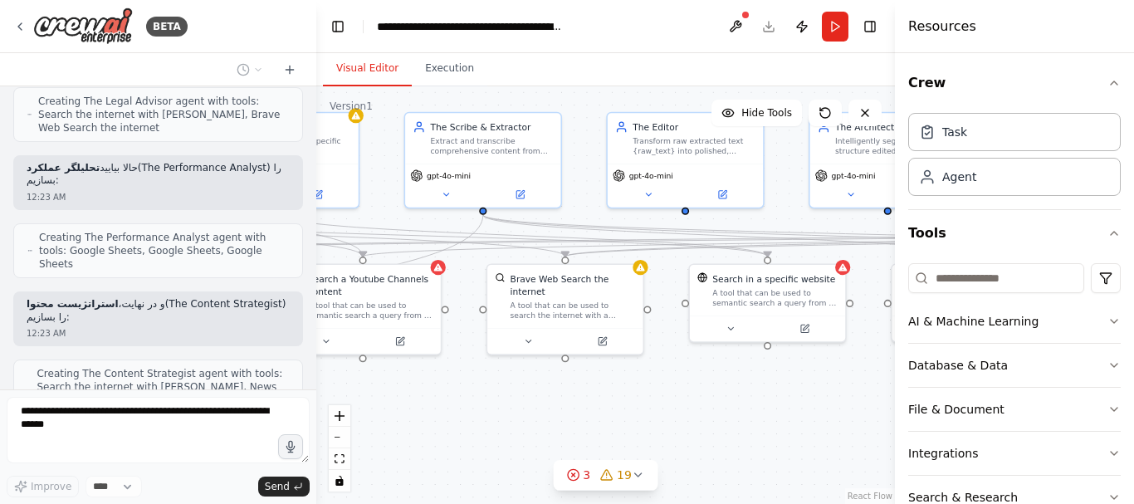
click at [677, 405] on div ".deletable-edge-delete-btn { width: 20px; height: 20px; border: 0px solid #ffff…" at bounding box center [605, 295] width 579 height 418
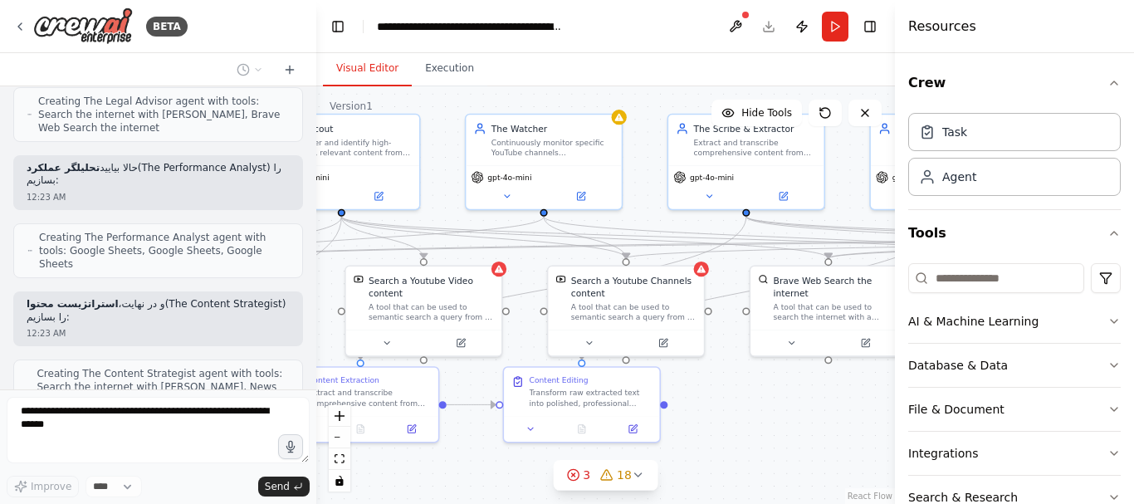
drag, startPoint x: 504, startPoint y: 412, endPoint x: 767, endPoint y: 413, distance: 263.2
click at [767, 413] on div ".deletable-edge-delete-btn { width: 20px; height: 20px; border: 0px solid #ffff…" at bounding box center [605, 295] width 579 height 418
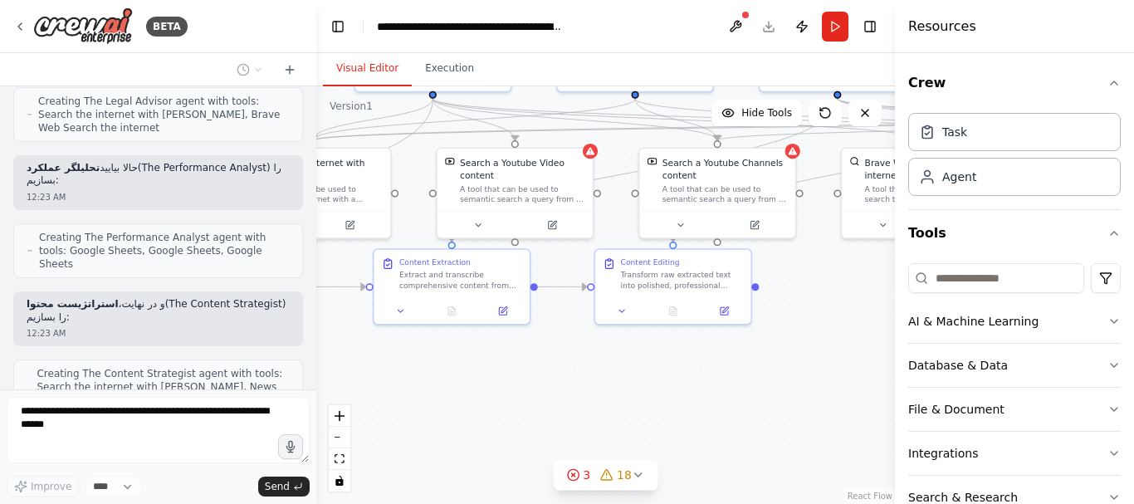
scroll to position [5726, 0]
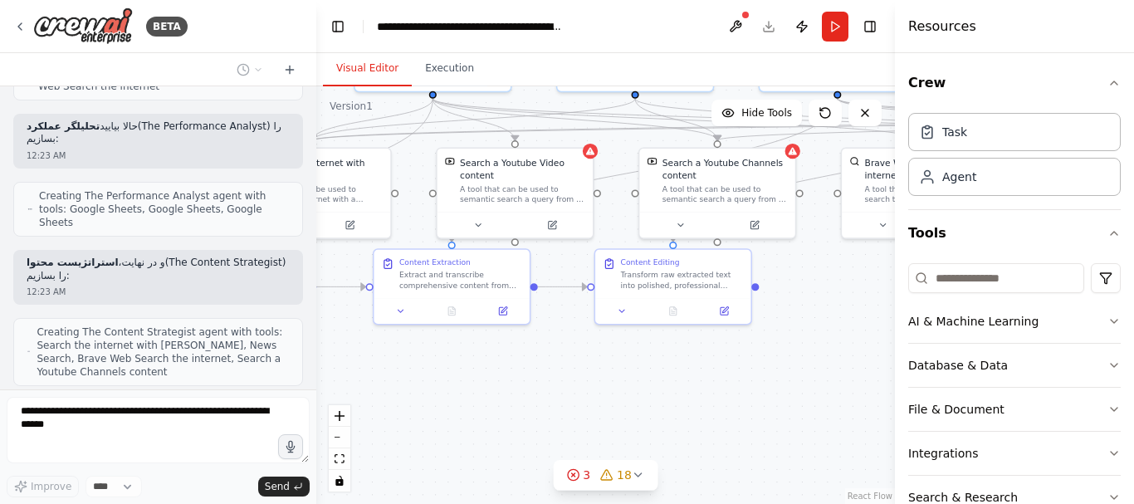
drag, startPoint x: 811, startPoint y: 395, endPoint x: 677, endPoint y: 409, distance: 135.2
click at [867, 305] on div ".deletable-edge-delete-btn { width: 20px; height: 20px; border: 0px solid #ffff…" at bounding box center [605, 295] width 579 height 418
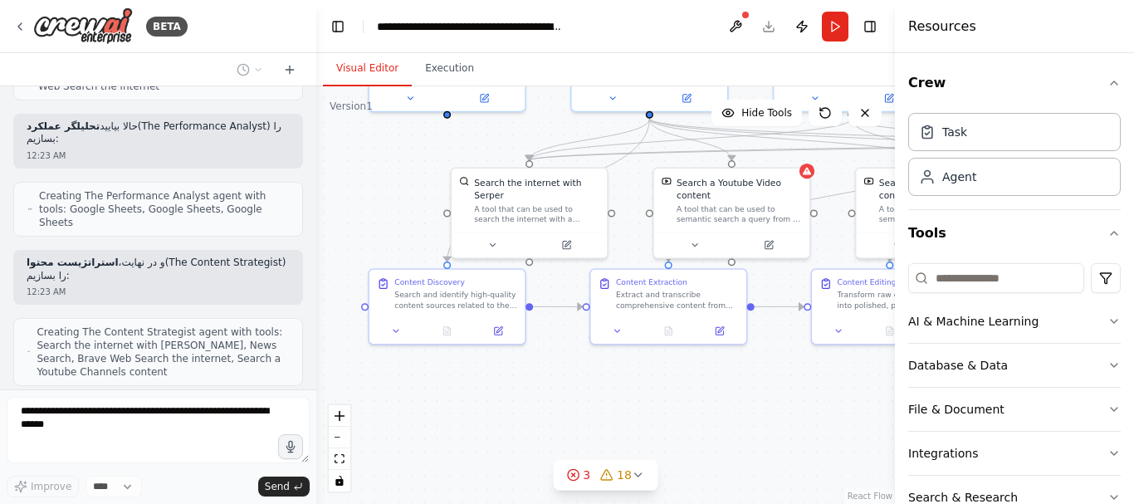
drag, startPoint x: 490, startPoint y: 405, endPoint x: 708, endPoint y: 422, distance: 219.0
click at [708, 422] on div ".deletable-edge-delete-btn { width: 20px; height: 20px; border: 0px solid #ffff…" at bounding box center [605, 295] width 579 height 418
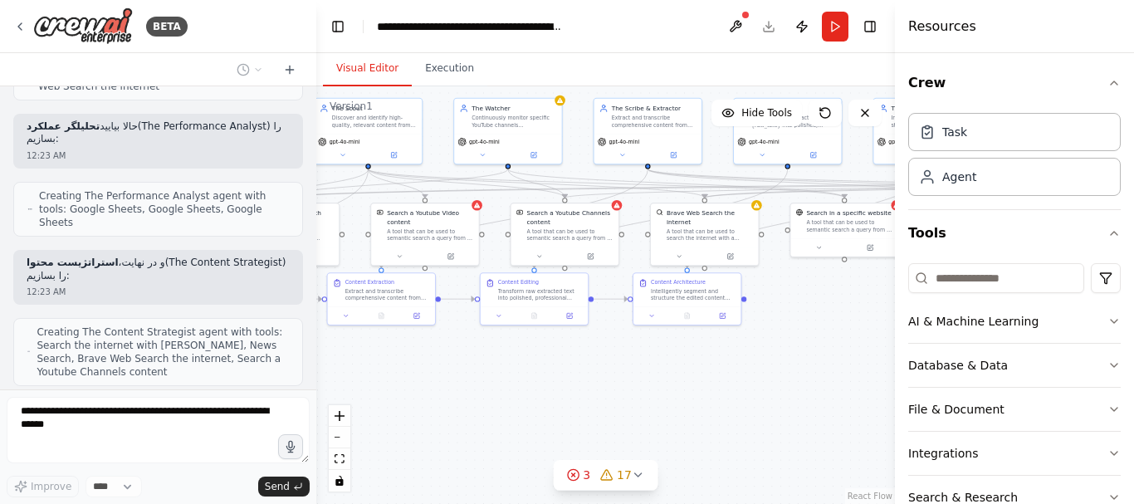
drag, startPoint x: 606, startPoint y: 411, endPoint x: 617, endPoint y: 405, distance: 12.3
click at [514, 389] on div ".deletable-edge-delete-btn { width: 20px; height: 20px; border: 0px solid #ffff…" at bounding box center [605, 295] width 579 height 418
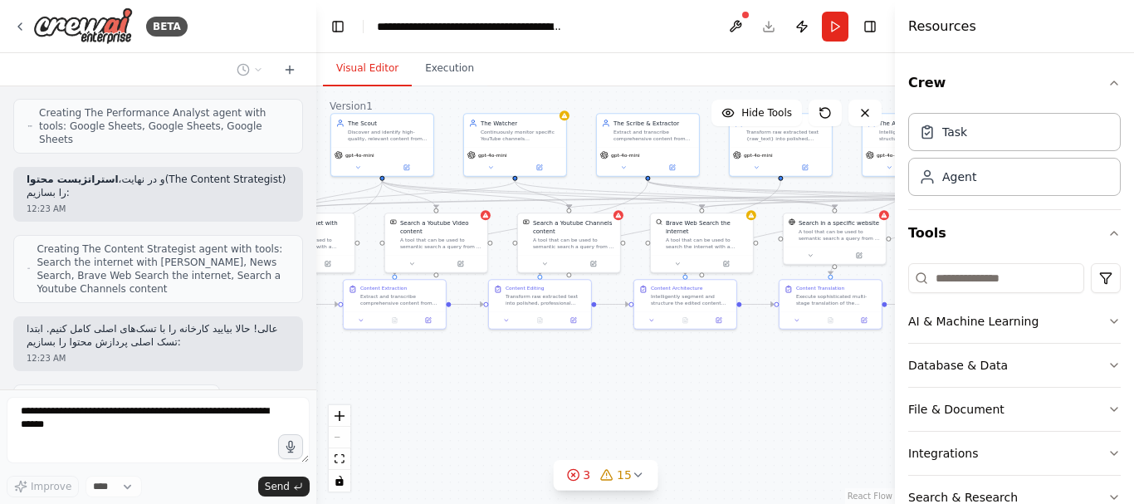
scroll to position [5851, 0]
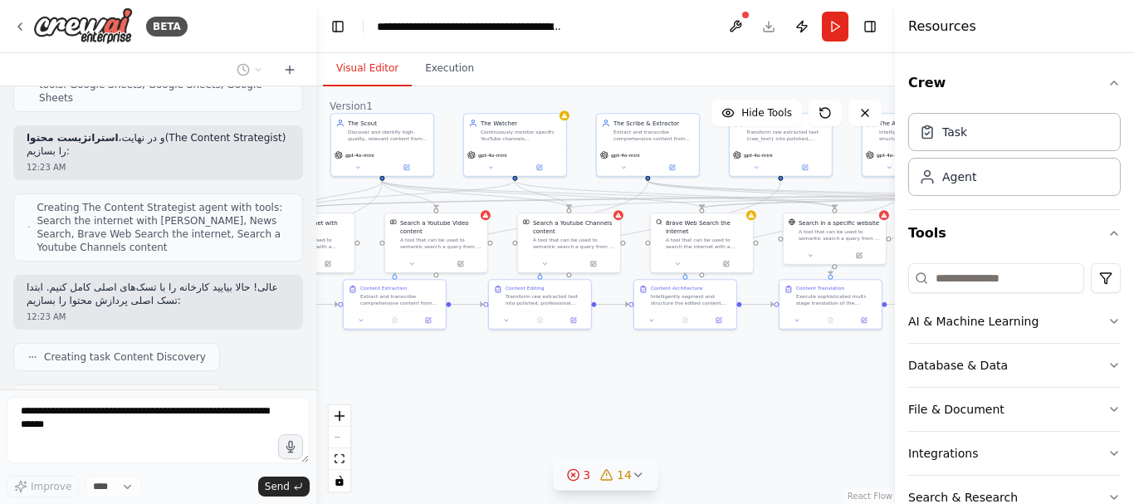
click at [635, 475] on icon at bounding box center [638, 474] width 7 height 3
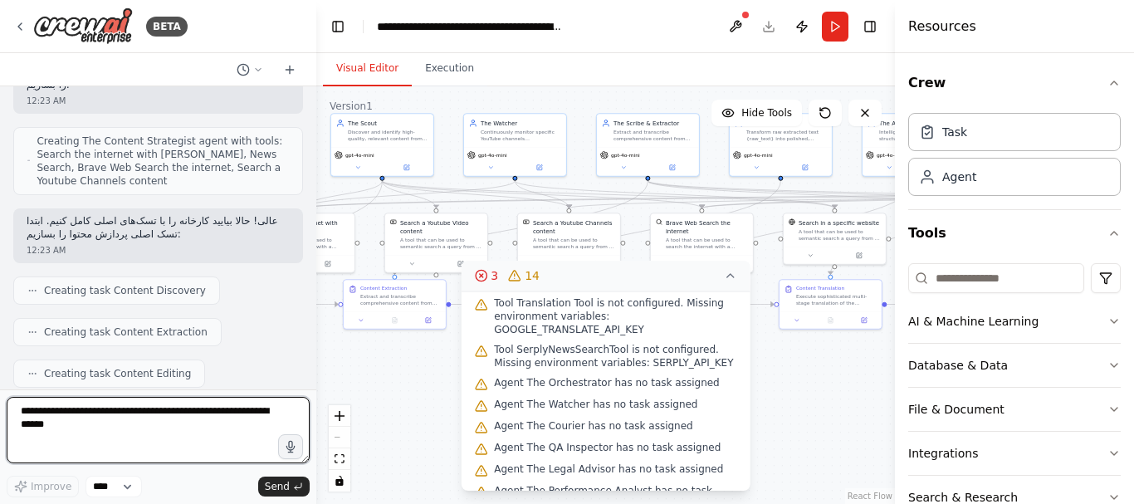
scroll to position [0, 0]
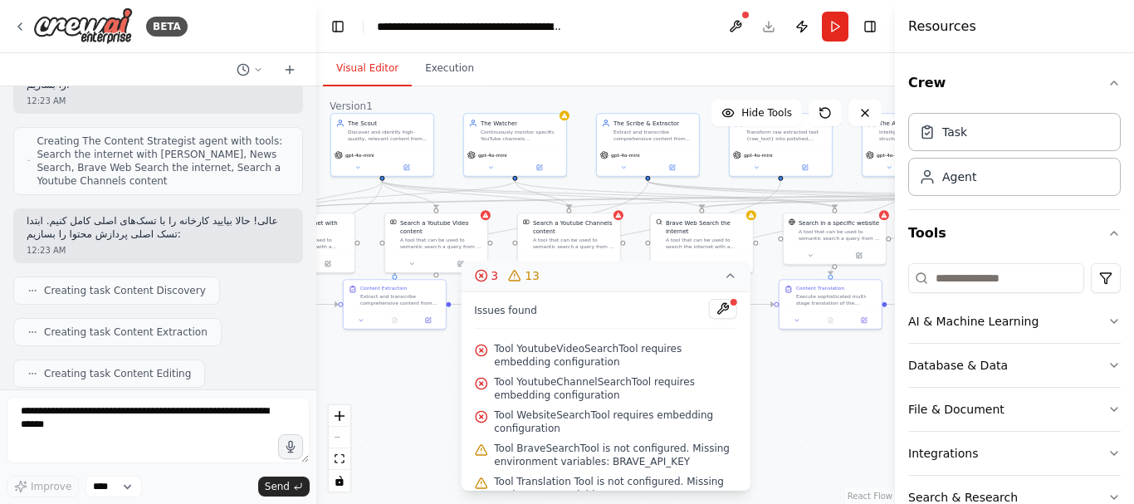
click at [810, 400] on div ".deletable-edge-delete-btn { width: 20px; height: 20px; border: 0px solid #ffff…" at bounding box center [605, 295] width 579 height 418
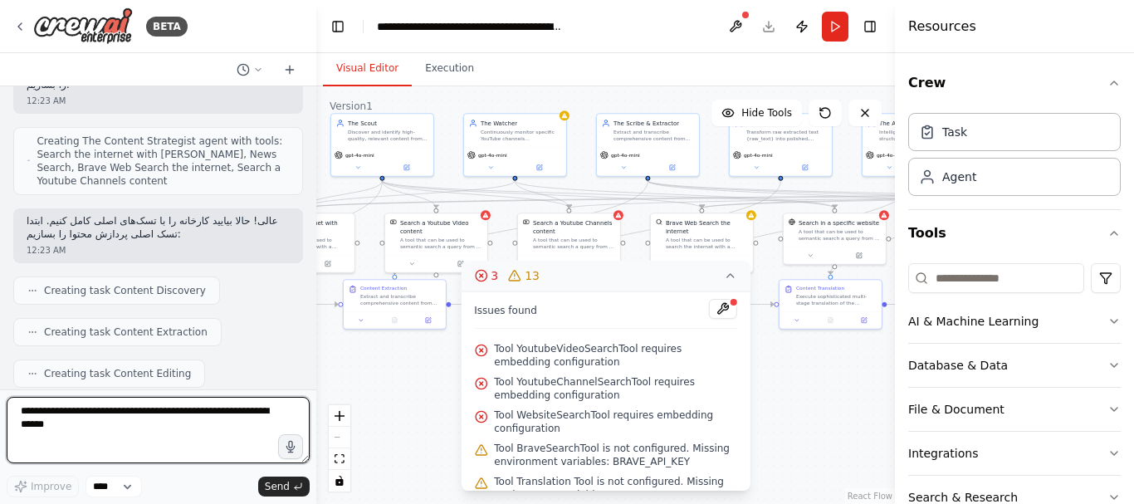
click at [213, 418] on textarea at bounding box center [158, 430] width 303 height 66
drag, startPoint x: 242, startPoint y: 412, endPoint x: 233, endPoint y: 436, distance: 25.5
click at [254, 428] on textarea at bounding box center [158, 430] width 303 height 66
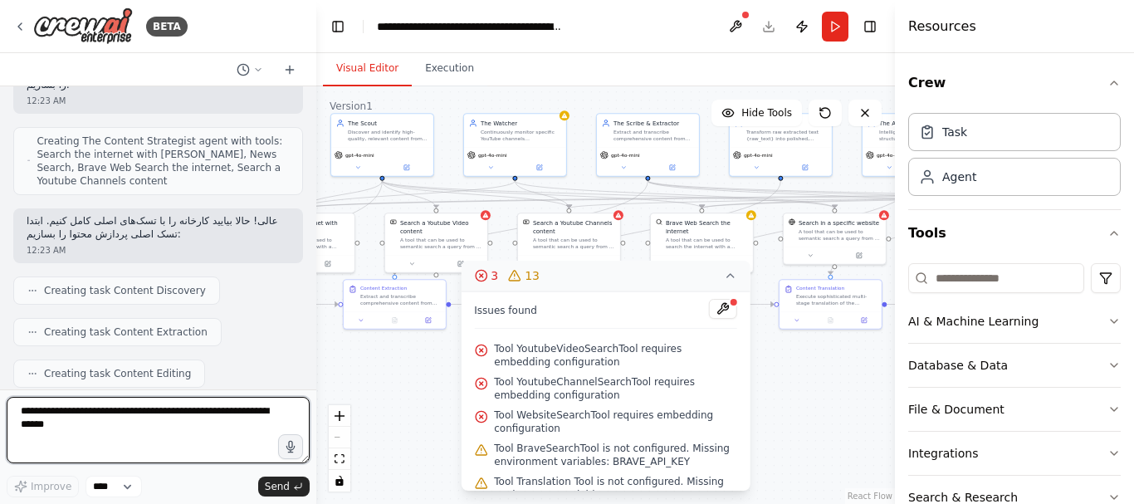
click at [199, 421] on textarea at bounding box center [158, 430] width 303 height 66
drag, startPoint x: 189, startPoint y: 409, endPoint x: 237, endPoint y: 422, distance: 49.7
click at [237, 422] on textarea at bounding box center [158, 430] width 303 height 66
click at [132, 418] on textarea at bounding box center [158, 430] width 303 height 66
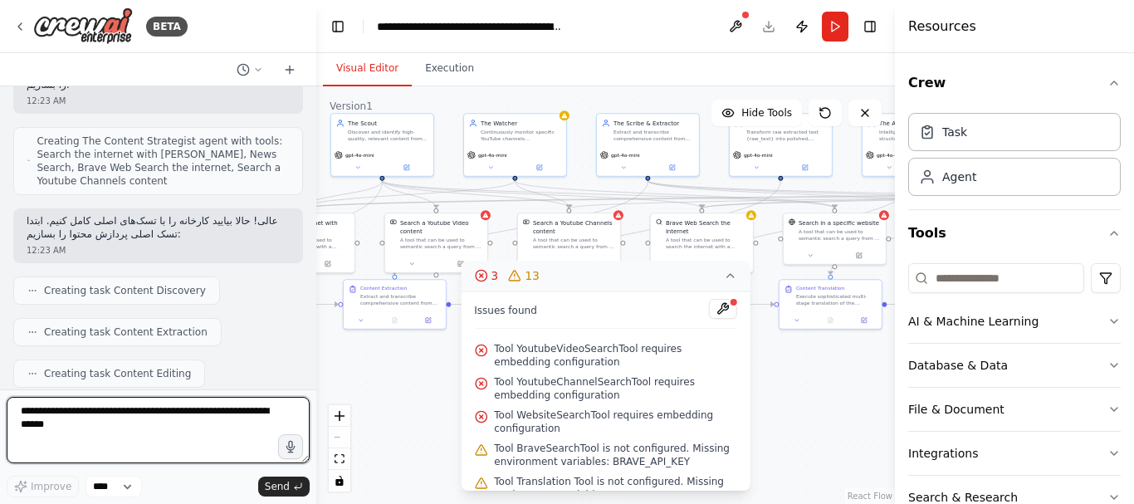
click at [132, 418] on textarea at bounding box center [158, 430] width 303 height 66
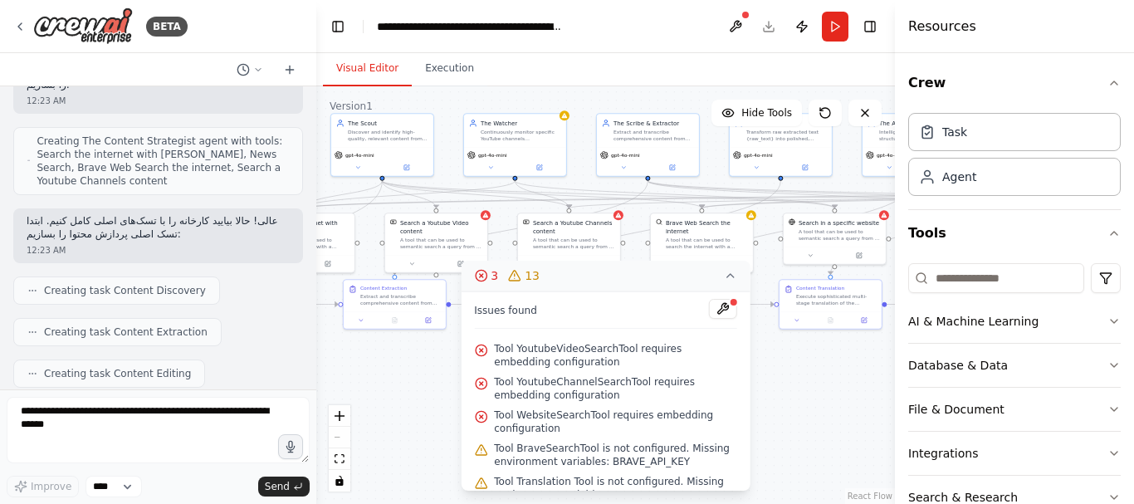
drag, startPoint x: 105, startPoint y: 352, endPoint x: 238, endPoint y: 345, distance: 133.0
copy p "continue if you want to."
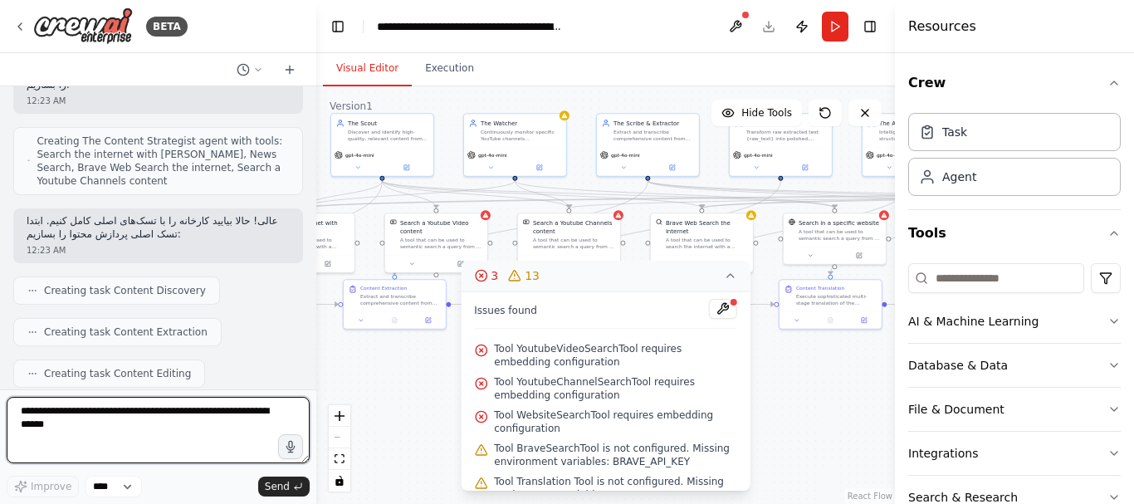
click at [156, 423] on textarea at bounding box center [158, 430] width 303 height 66
paste textarea "**********"
type textarea "**********"
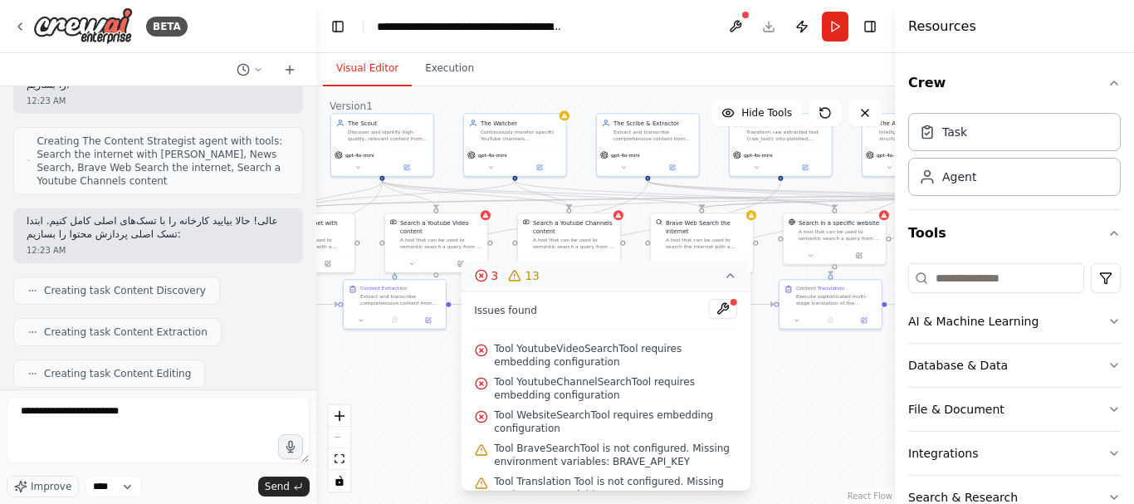
drag, startPoint x: 292, startPoint y: 439, endPoint x: 179, endPoint y: 431, distance: 113.2
click at [179, 431] on div "**********" at bounding box center [158, 433] width 303 height 72
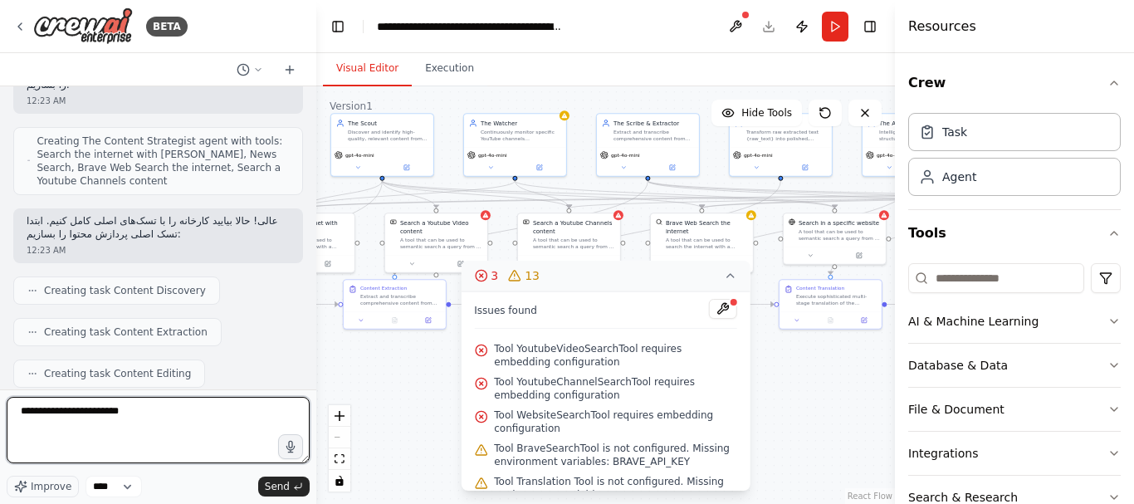
click at [179, 423] on textarea "**********" at bounding box center [158, 430] width 303 height 66
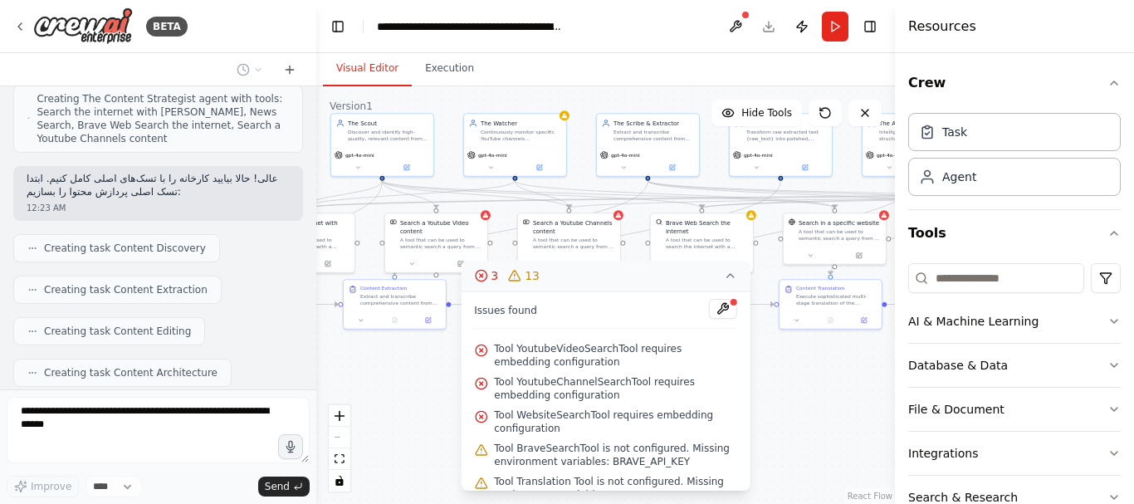
scroll to position [6016, 0]
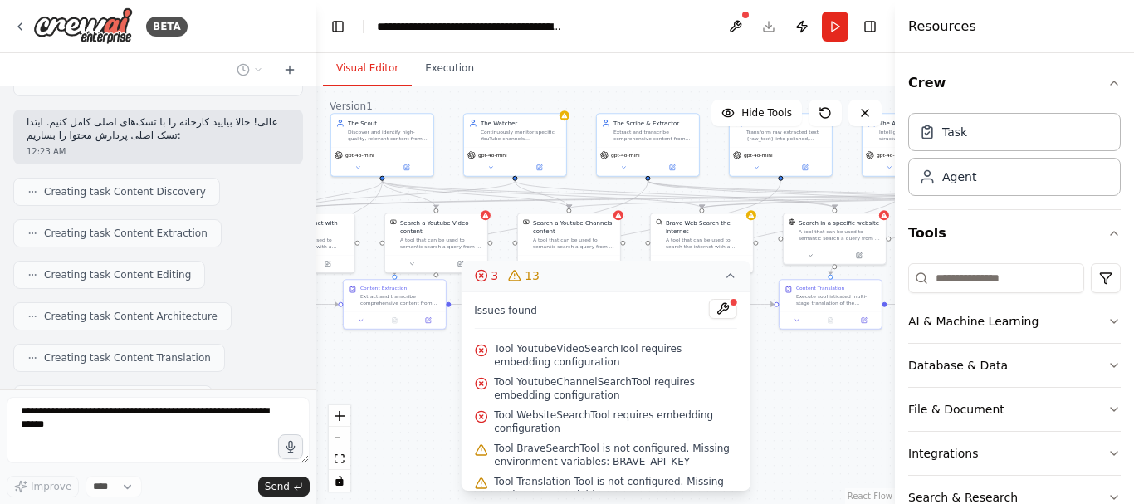
click at [784, 401] on div ".deletable-edge-delete-btn { width: 20px; height: 20px; border: 0px solid #ffff…" at bounding box center [605, 295] width 579 height 418
click at [730, 275] on icon at bounding box center [730, 275] width 7 height 3
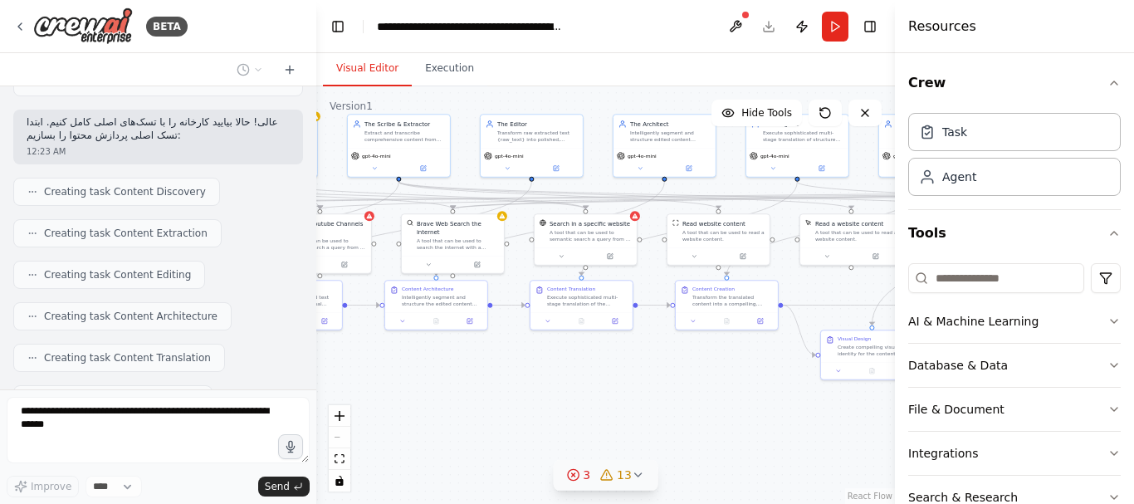
drag, startPoint x: 693, startPoint y: 395, endPoint x: 476, endPoint y: 420, distance: 218.1
click at [429, 411] on div ".deletable-edge-delete-btn { width: 20px; height: 20px; border: 0px solid #ffff…" at bounding box center [605, 295] width 579 height 418
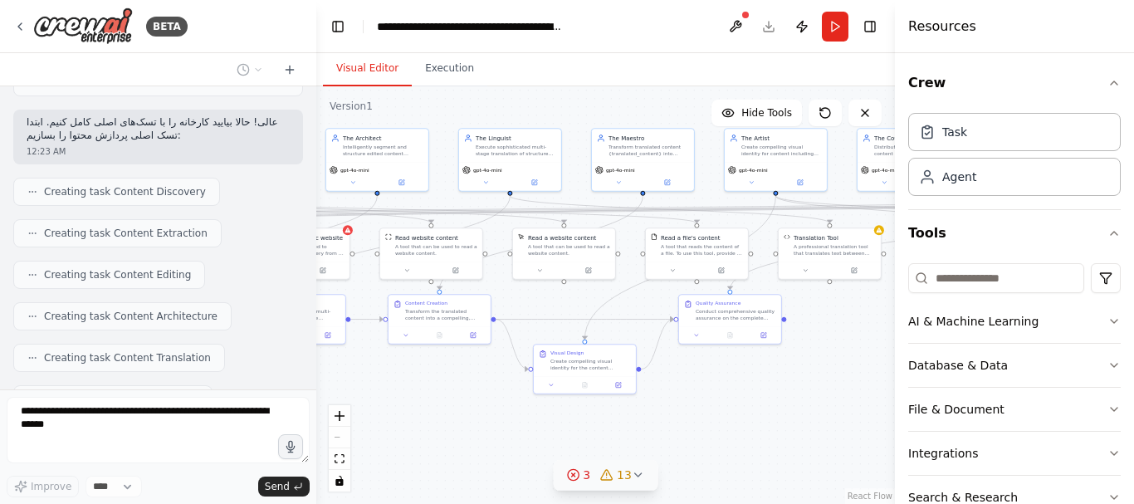
drag, startPoint x: 730, startPoint y: 429, endPoint x: 648, endPoint y: 434, distance: 82.3
click at [648, 434] on div ".deletable-edge-delete-btn { width: 20px; height: 20px; border: 0px solid #ffff…" at bounding box center [605, 295] width 579 height 418
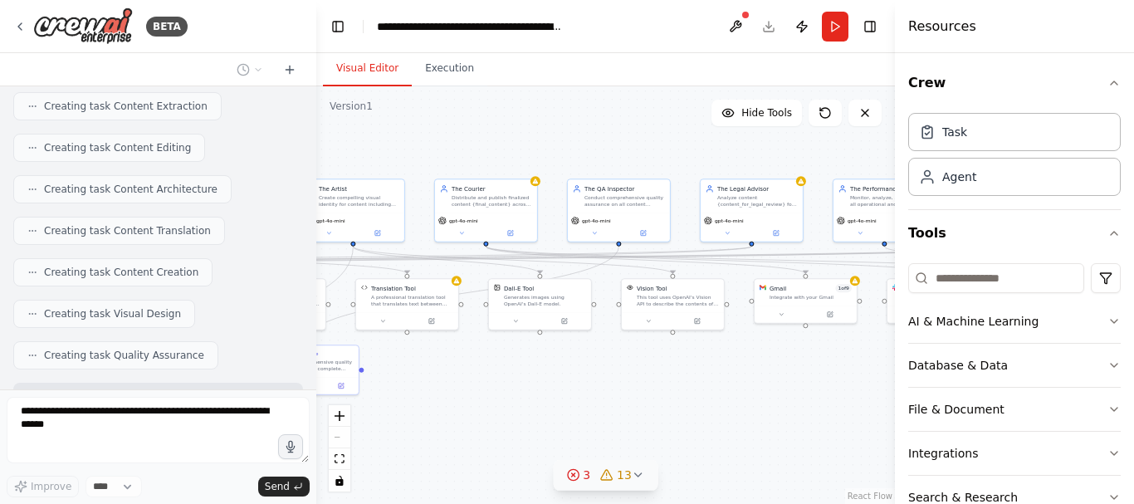
drag, startPoint x: 849, startPoint y: 428, endPoint x: 608, endPoint y: 415, distance: 241.1
click at [450, 412] on div ".deletable-edge-delete-btn { width: 20px; height: 20px; border: 0px solid #ffff…" at bounding box center [605, 295] width 579 height 418
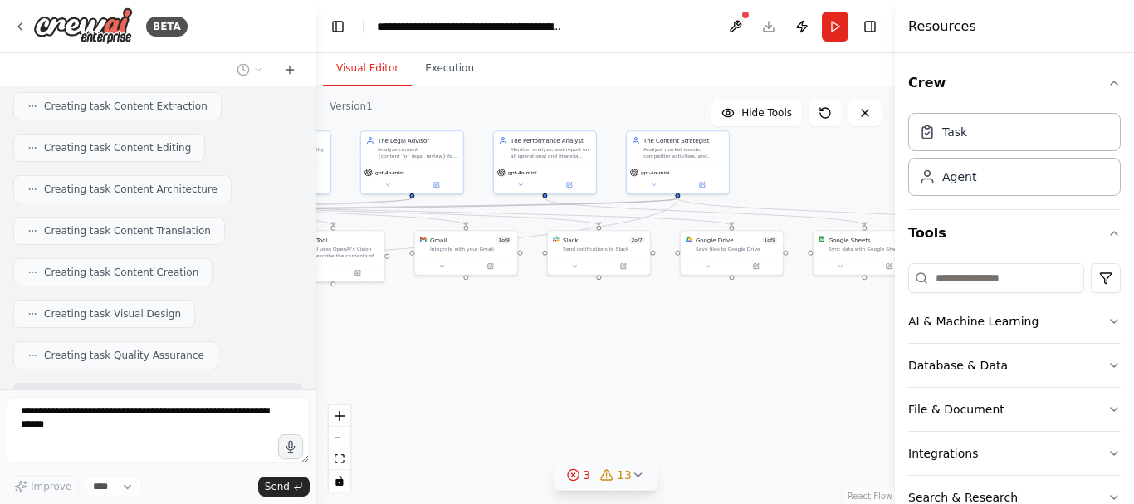
drag, startPoint x: 530, startPoint y: 374, endPoint x: 437, endPoint y: 368, distance: 93.2
click at [436, 368] on div ".deletable-edge-delete-btn { width: 20px; height: 20px; border: 0px solid #ffff…" at bounding box center [605, 295] width 579 height 418
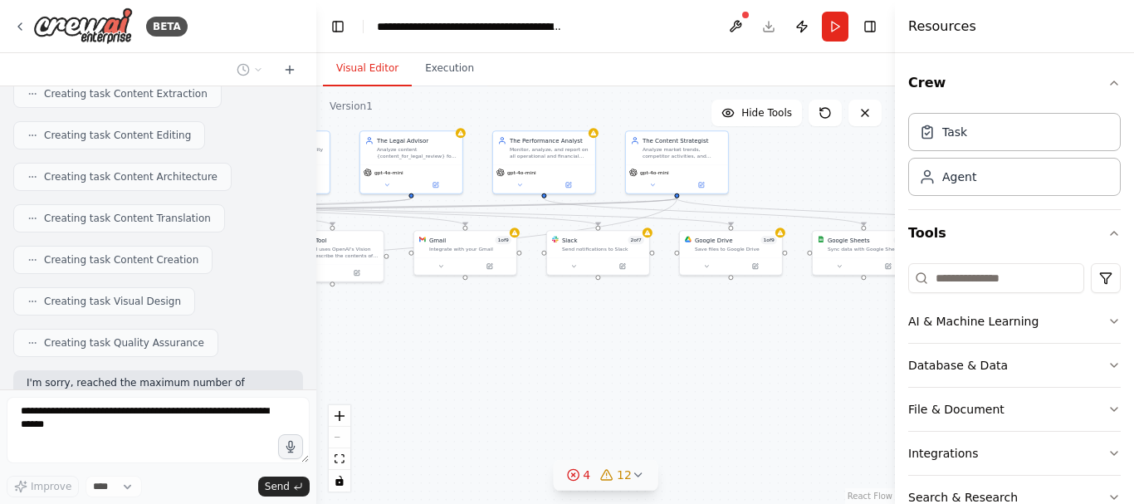
scroll to position [6172, 0]
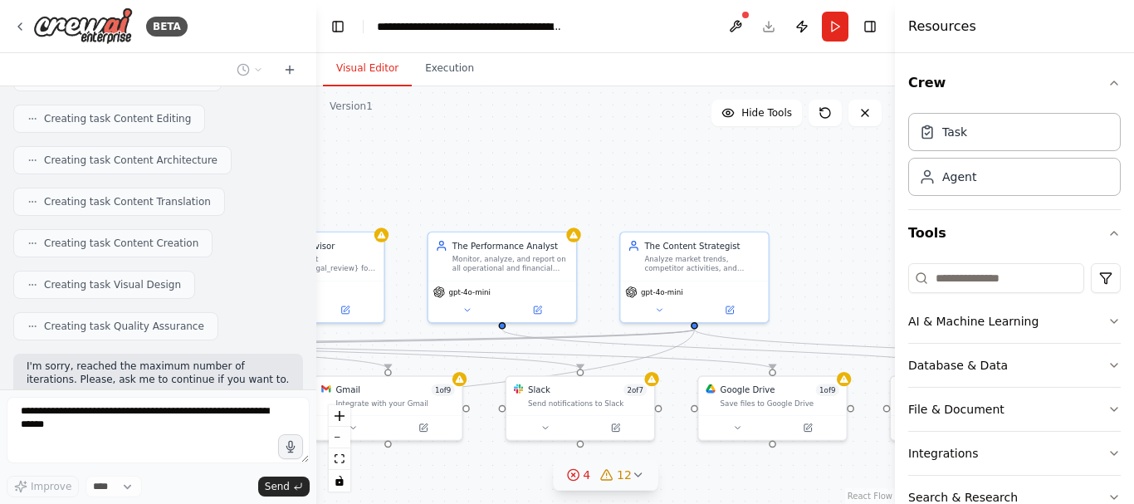
drag, startPoint x: 704, startPoint y: 387, endPoint x: 706, endPoint y: 536, distance: 149.4
click at [706, 503] on html "BETA 12:20 AM ▶ Thought process واو! این واقعاً یک پروژه جاه‌طلبانه و فوق‌العاد…" at bounding box center [567, 252] width 1134 height 504
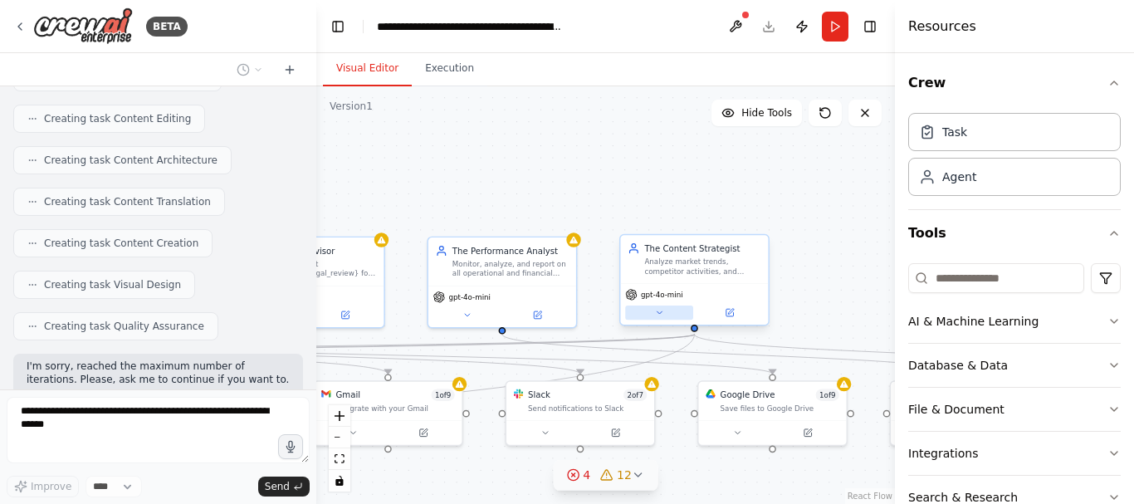
scroll to position [6268, 0]
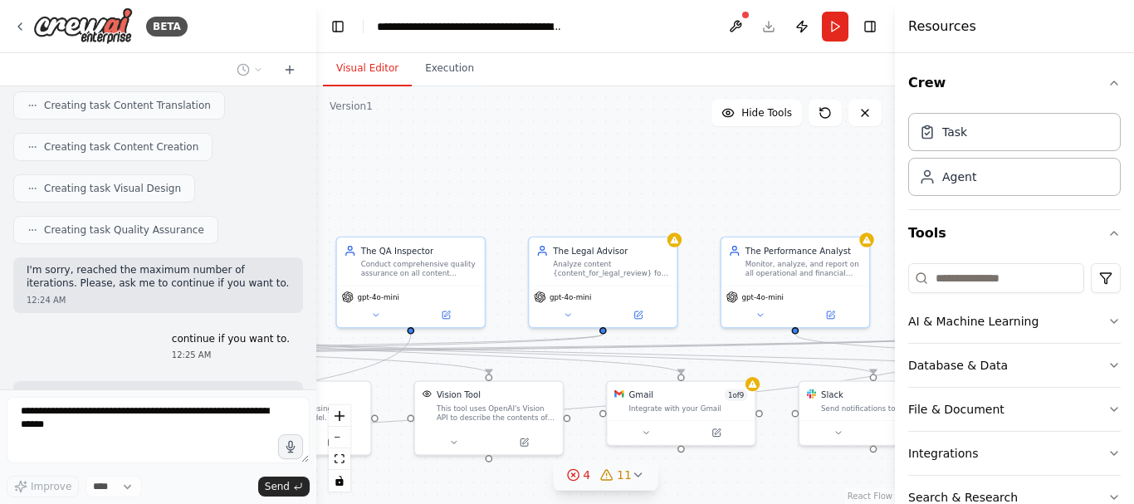
drag, startPoint x: 461, startPoint y: 164, endPoint x: 754, endPoint y: 164, distance: 293.0
click at [754, 164] on div ".deletable-edge-delete-btn { width: 20px; height: 20px; border: 0px solid #ffff…" at bounding box center [605, 295] width 579 height 418
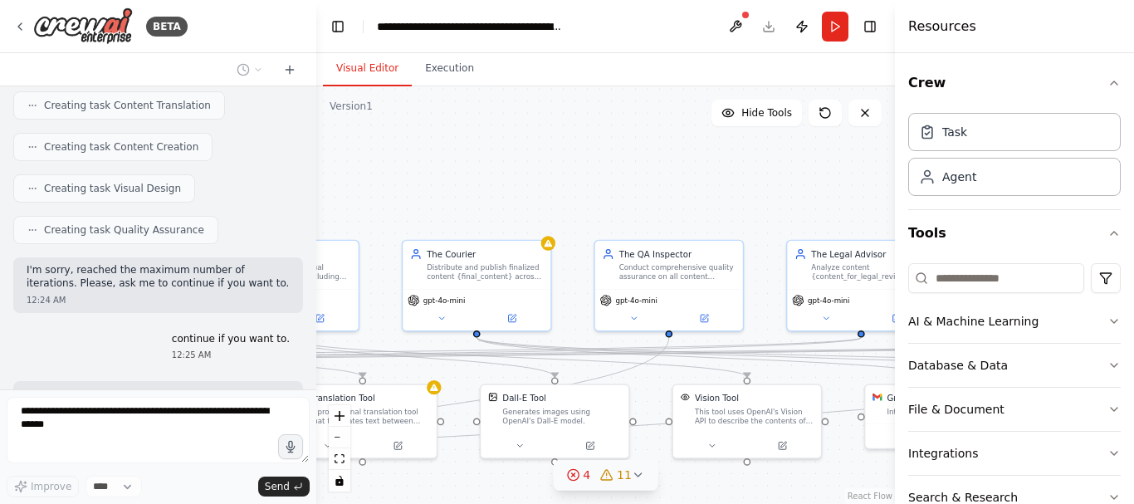
drag, startPoint x: 491, startPoint y: 164, endPoint x: 750, endPoint y: 168, distance: 258.2
click at [750, 168] on div ".deletable-edge-delete-btn { width: 20px; height: 20px; border: 0px solid #ffff…" at bounding box center [605, 295] width 579 height 418
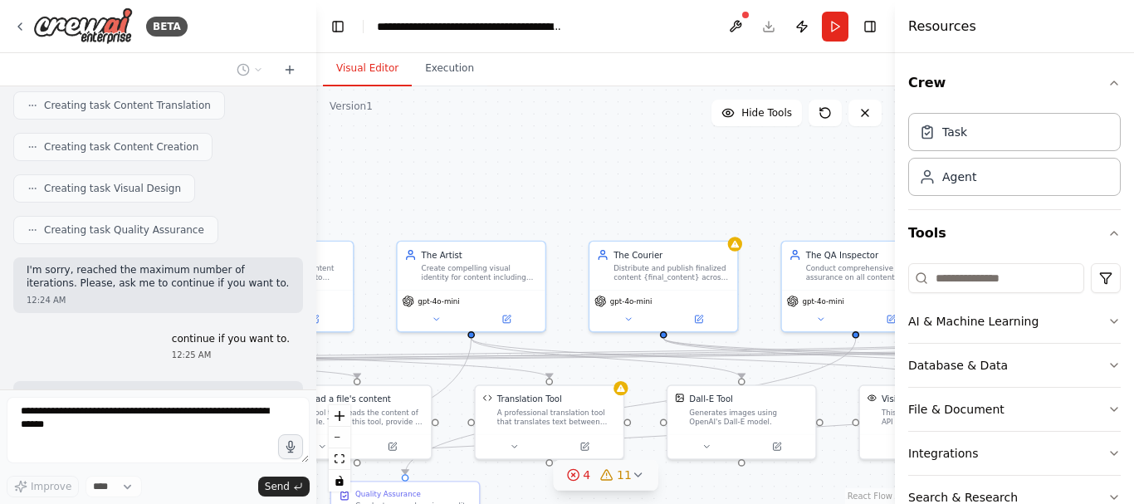
drag, startPoint x: 496, startPoint y: 168, endPoint x: 683, endPoint y: 169, distance: 186.8
click at [683, 169] on div ".deletable-edge-delete-btn { width: 20px; height: 20px; border: 0px solid #ffff…" at bounding box center [605, 295] width 579 height 418
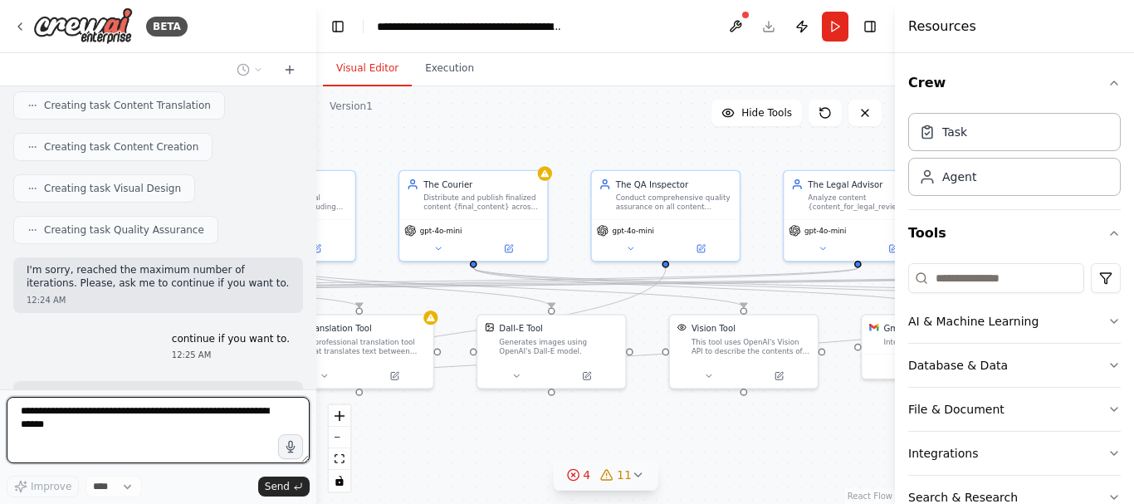
drag, startPoint x: 579, startPoint y: 158, endPoint x: 572, endPoint y: 139, distance: 19.4
click at [572, 139] on div ".deletable-edge-delete-btn { width: 20px; height: 20px; border: 0px solid #ffff…" at bounding box center [605, 295] width 579 height 418
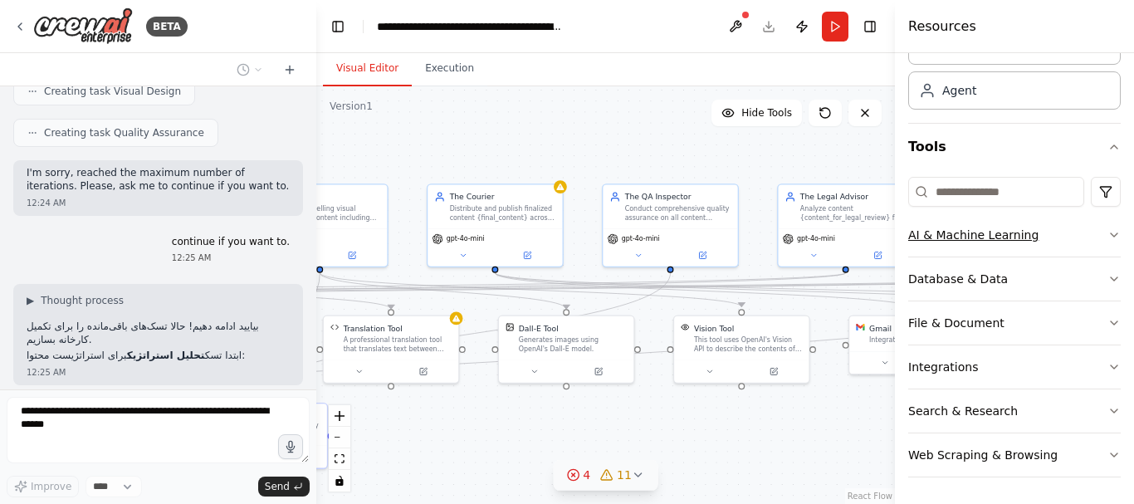
scroll to position [6463, 0]
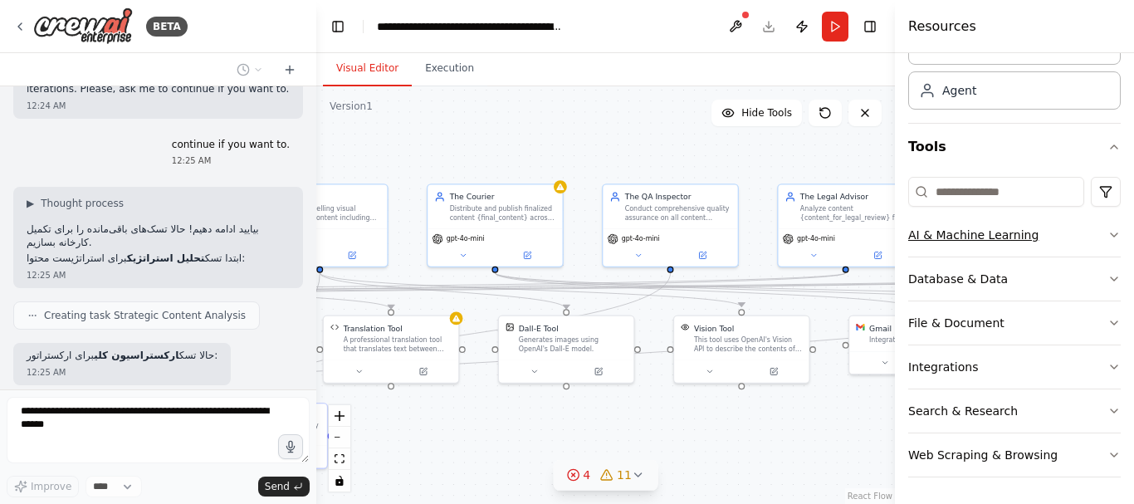
click at [1107, 232] on icon "button" at bounding box center [1113, 234] width 13 height 13
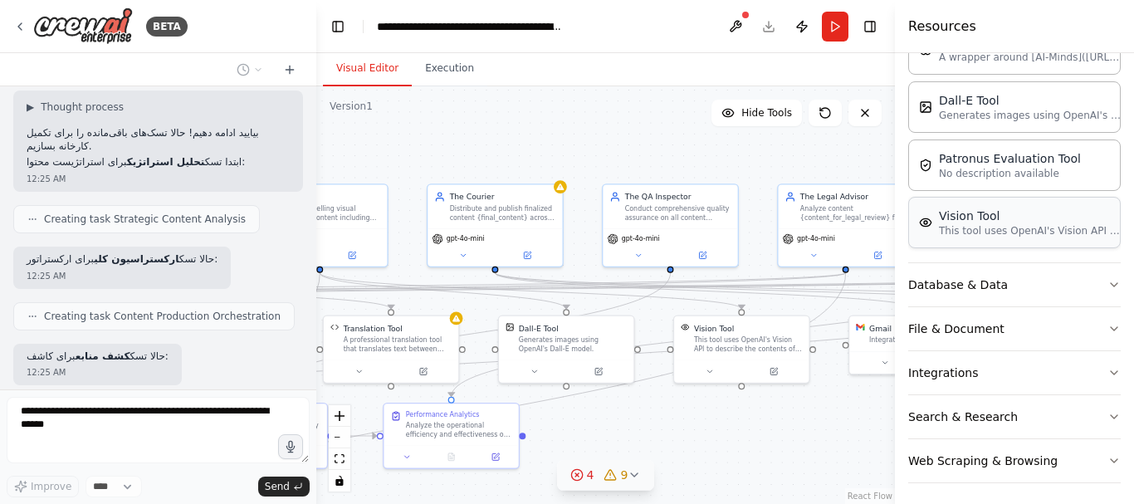
scroll to position [332, 0]
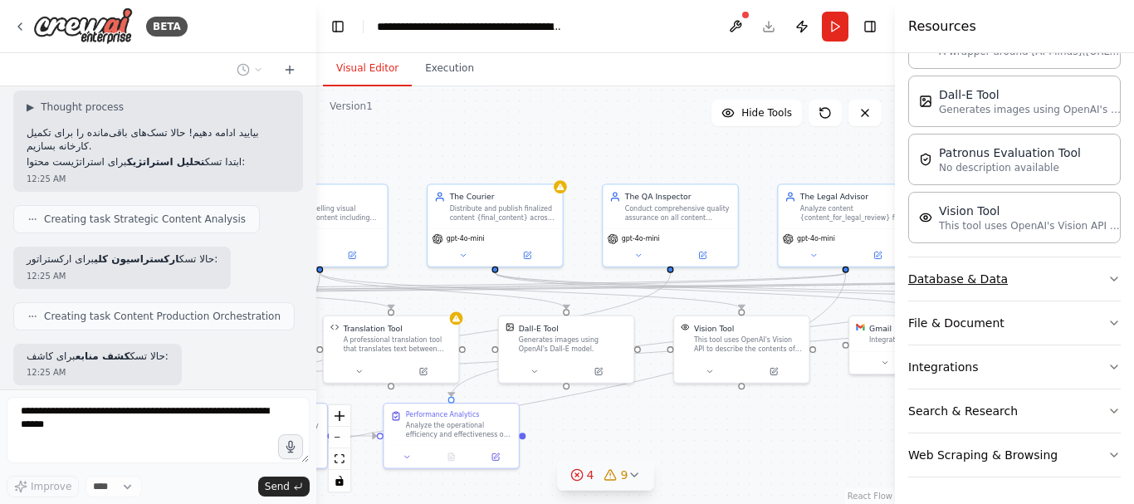
click at [1107, 276] on icon "button" at bounding box center [1113, 278] width 13 height 13
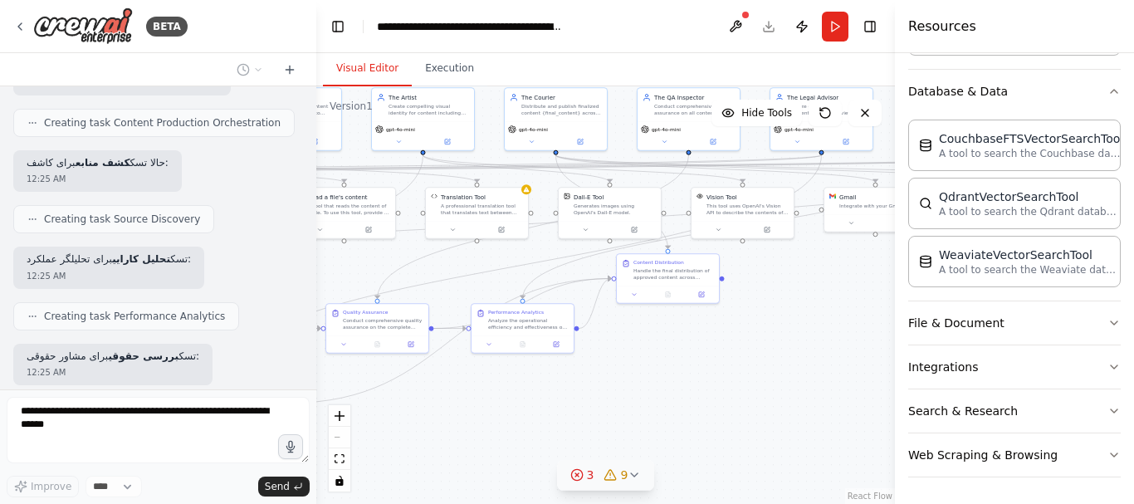
scroll to position [6766, 0]
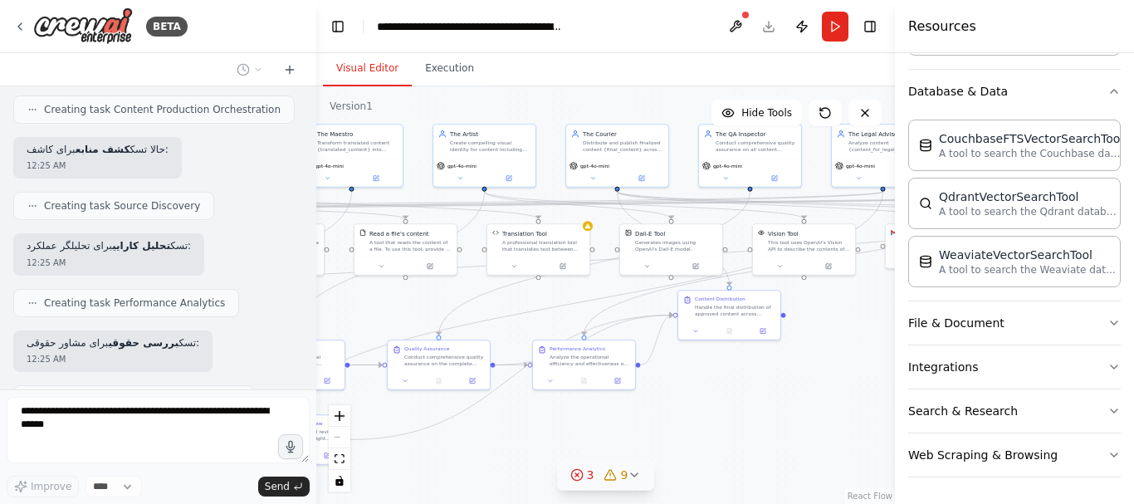
drag, startPoint x: 728, startPoint y: 318, endPoint x: 859, endPoint y: 338, distance: 132.7
click at [859, 338] on div ".deletable-edge-delete-btn { width: 20px; height: 20px; border: 0px solid #ffff…" at bounding box center [605, 295] width 579 height 418
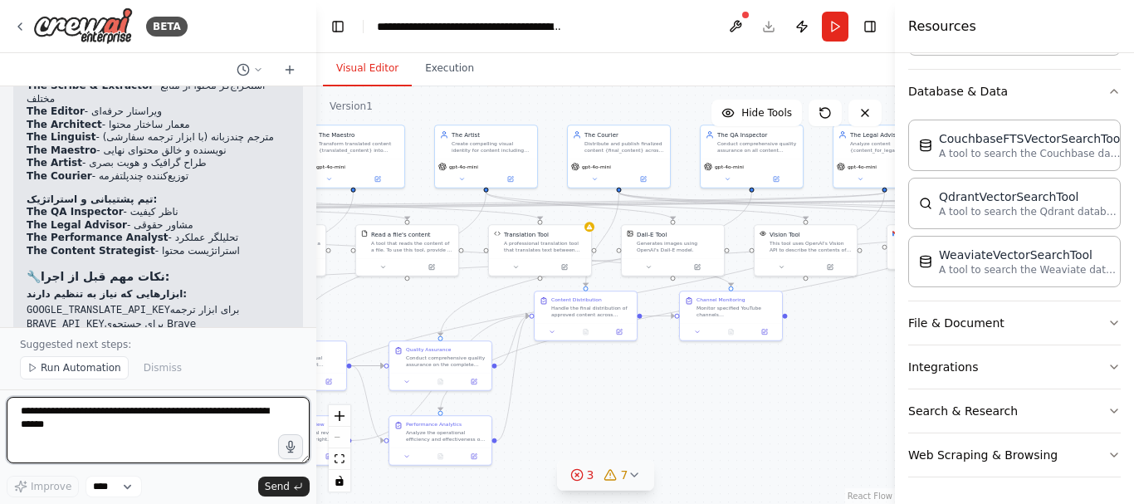
scroll to position [8515, 0]
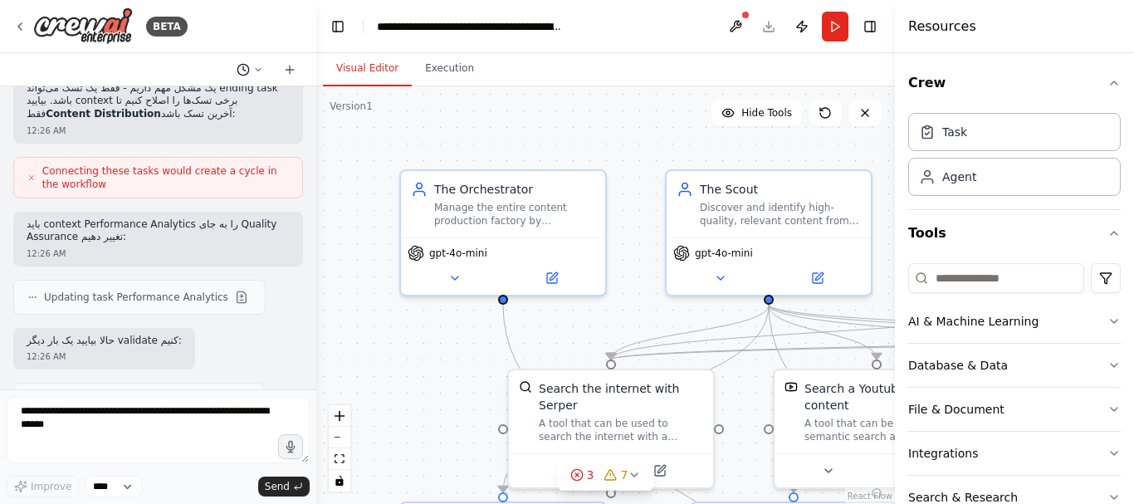
click at [243, 66] on polyline at bounding box center [244, 68] width 2 height 4
click at [203, 106] on span "continue if you want to." at bounding box center [179, 103] width 108 height 13
click at [866, 118] on icon at bounding box center [864, 112] width 13 height 13
click at [402, 135] on div ".deletable-edge-delete-btn { width: 20px; height: 20px; border: 0px solid #ffff…" at bounding box center [605, 295] width 579 height 418
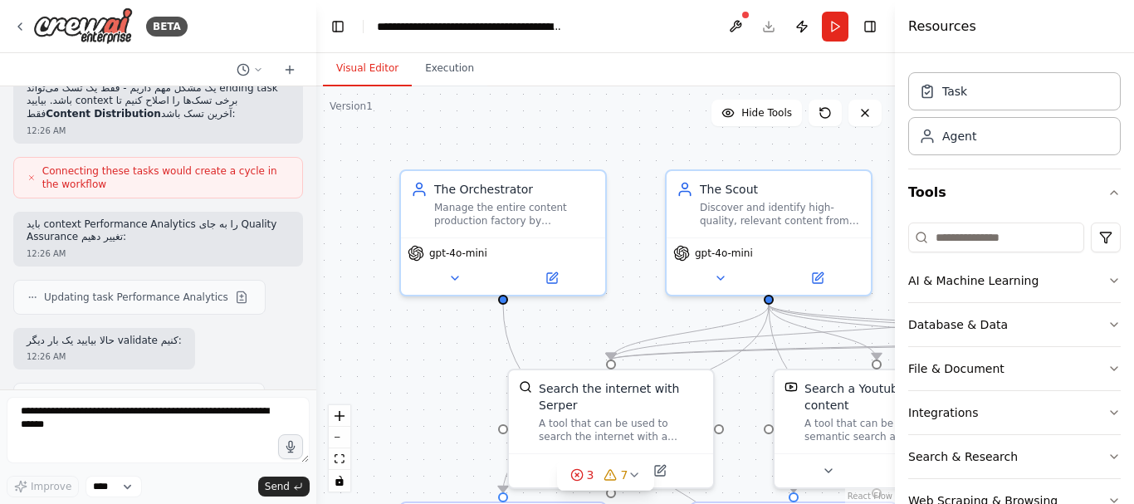
scroll to position [86, 0]
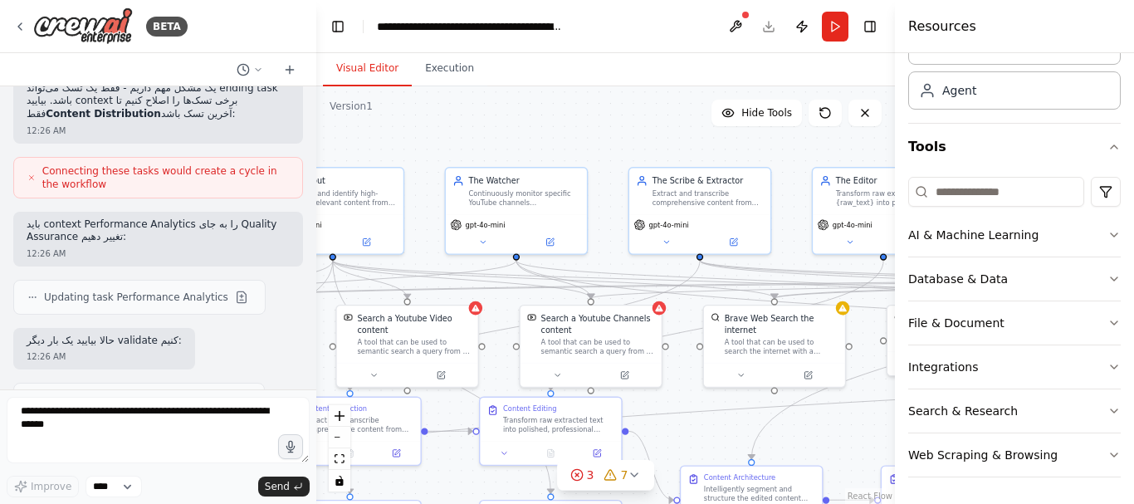
click at [427, 138] on div ".deletable-edge-delete-btn { width: 20px; height: 20px; border: 0px solid #ffff…" at bounding box center [605, 295] width 579 height 418
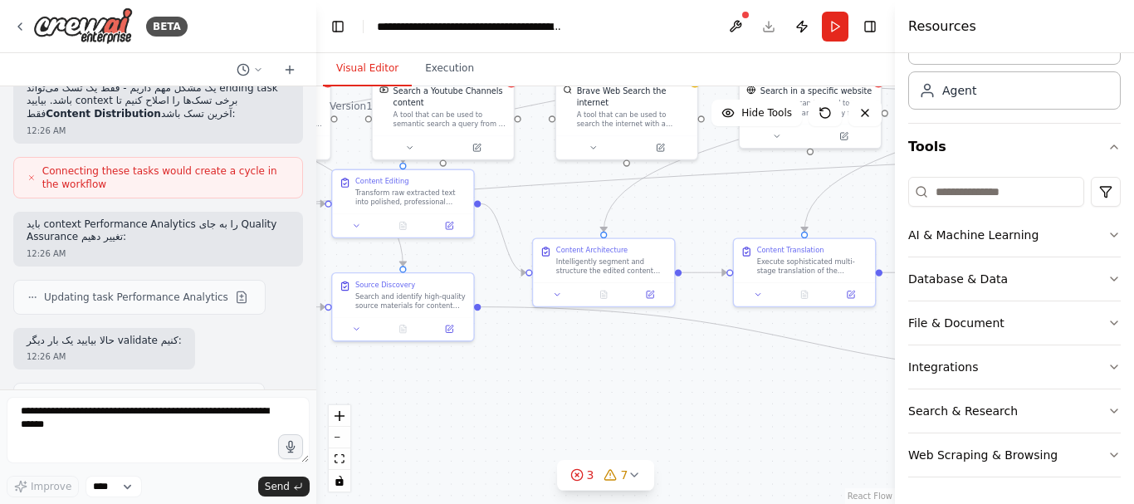
drag, startPoint x: 706, startPoint y: 455, endPoint x: 546, endPoint y: 232, distance: 274.2
click at [545, 229] on div ".deletable-edge-delete-btn { width: 20px; height: 20px; border: 0px solid #ffff…" at bounding box center [605, 295] width 579 height 418
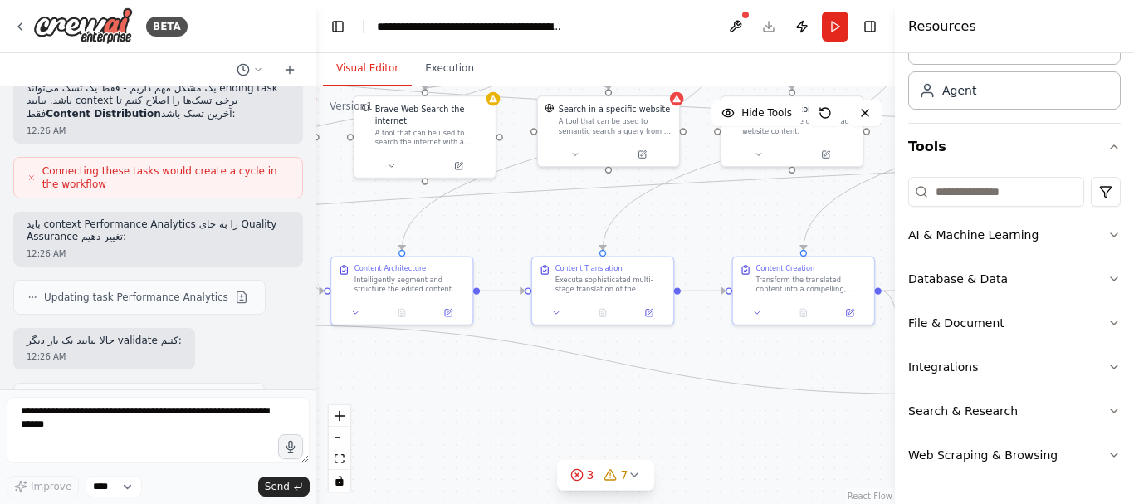
click at [491, 412] on div ".deletable-edge-delete-btn { width: 20px; height: 20px; border: 0px solid #ffff…" at bounding box center [605, 295] width 579 height 418
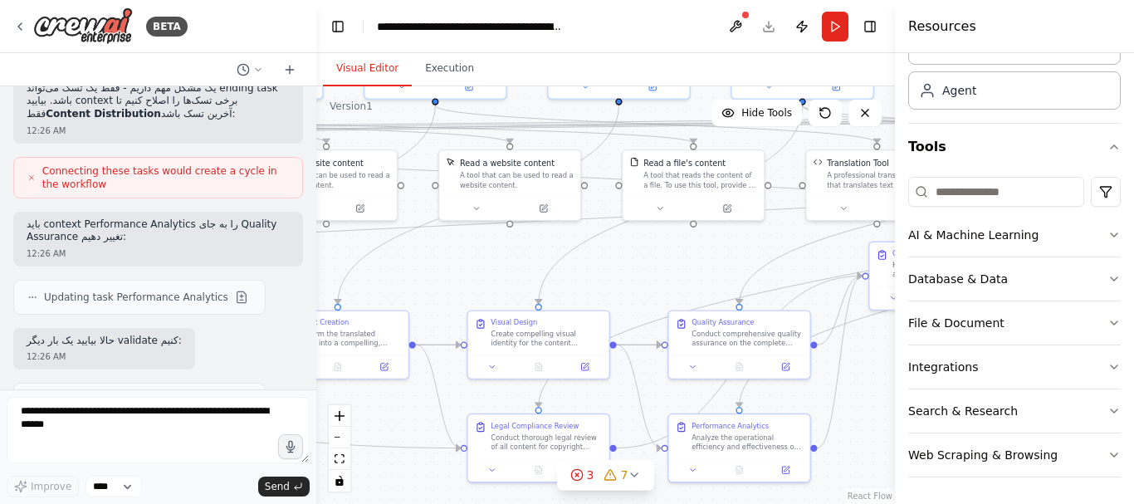
drag, startPoint x: 656, startPoint y: 391, endPoint x: 476, endPoint y: 452, distance: 190.3
click at [326, 485] on div ".deletable-edge-delete-btn { width: 20px; height: 20px; border: 0px solid #ffff…" at bounding box center [605, 295] width 579 height 418
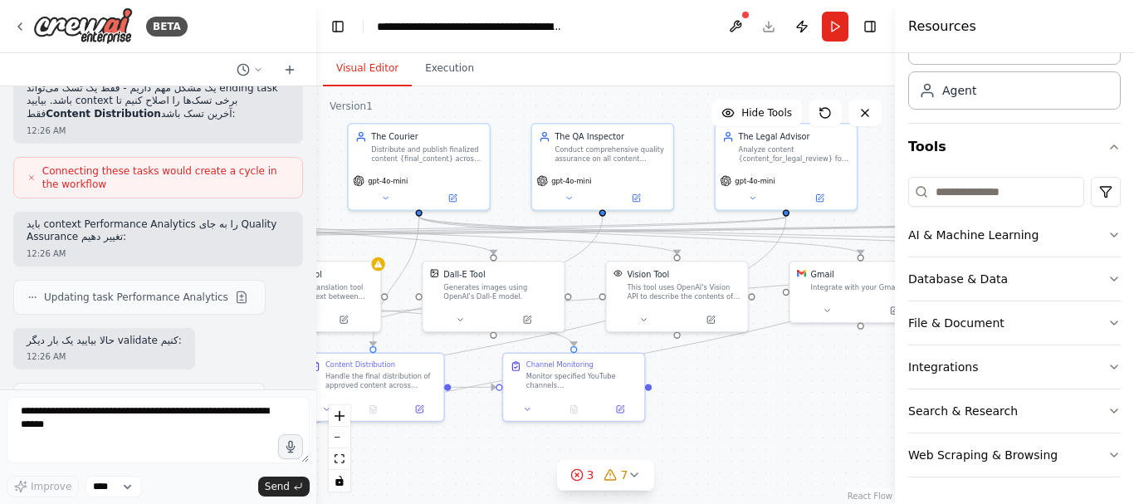
drag, startPoint x: 364, startPoint y: 454, endPoint x: 325, endPoint y: 462, distance: 39.7
click at [325, 462] on div ".deletable-edge-delete-btn { width: 20px; height: 20px; border: 0px solid #ffff…" at bounding box center [605, 295] width 579 height 418
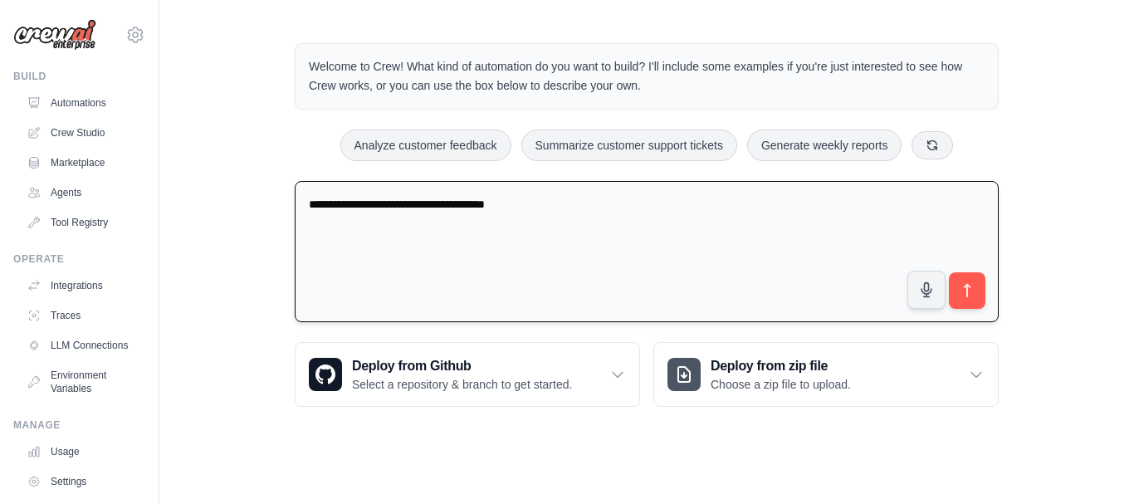
click at [586, 201] on textarea "**********" at bounding box center [647, 252] width 704 height 142
click at [586, 199] on textarea "**********" at bounding box center [647, 252] width 704 height 142
paste textarea "**********"
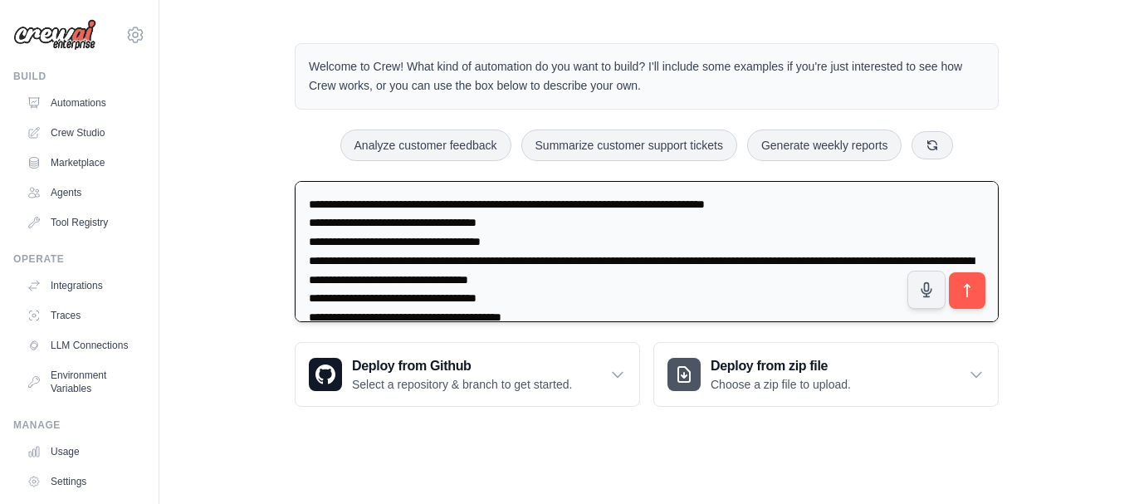
scroll to position [2326, 0]
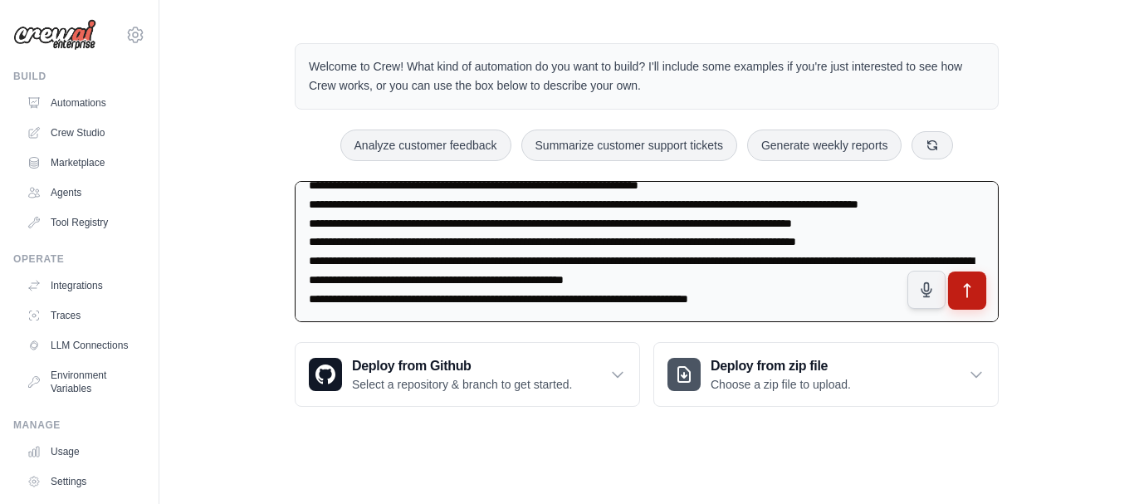
type textarea "**********"
click at [965, 289] on icon "submit" at bounding box center [967, 290] width 17 height 17
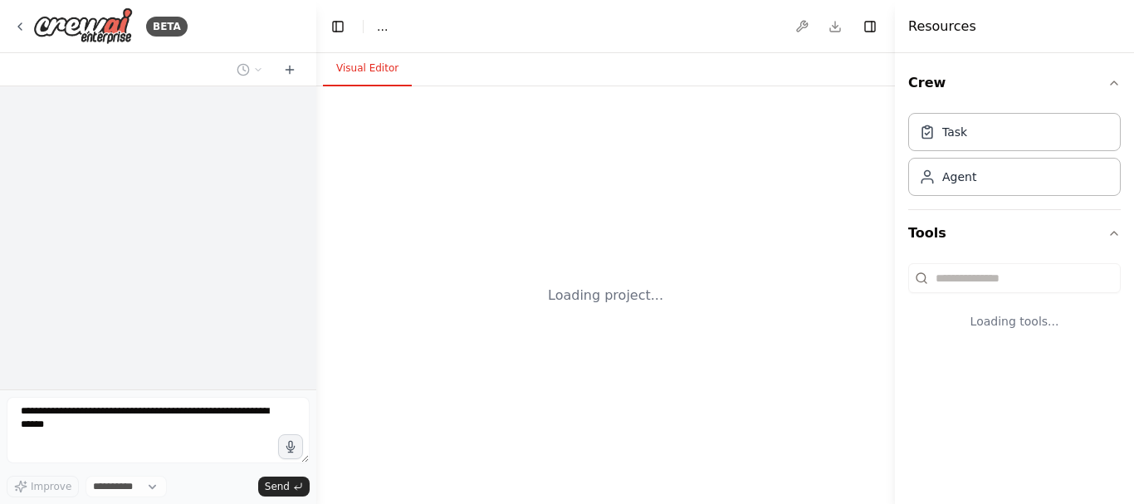
select select "****"
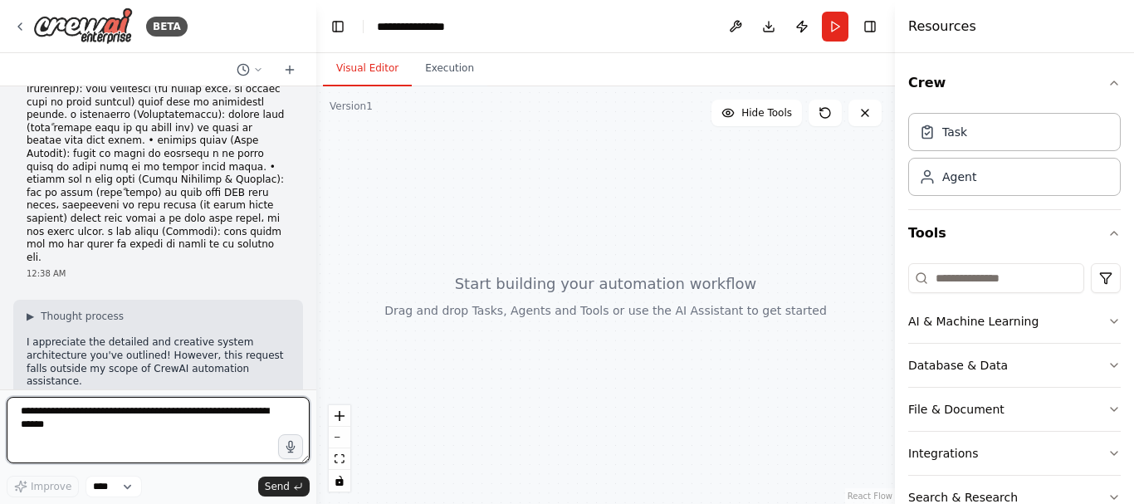
scroll to position [1955, 0]
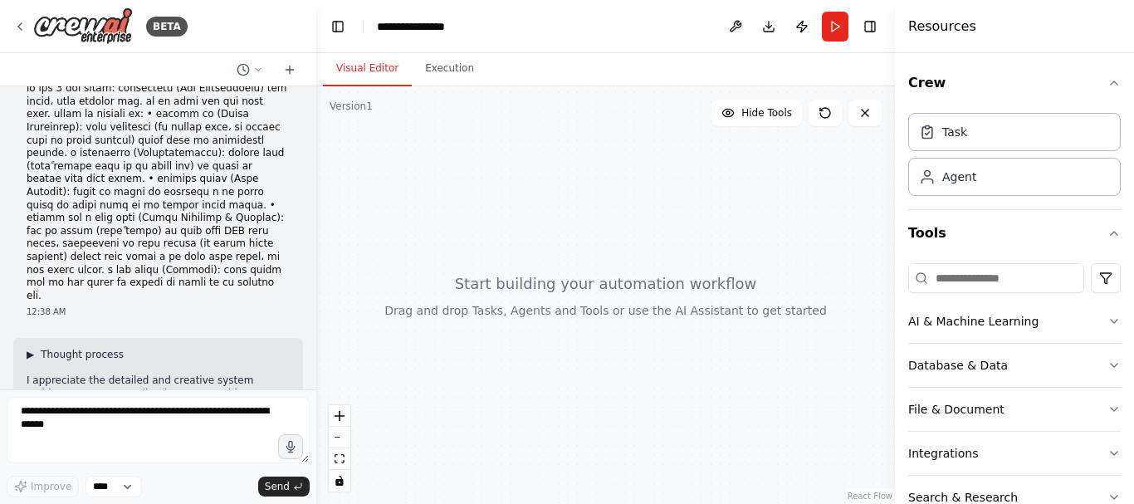
click at [33, 348] on span "▶" at bounding box center [30, 354] width 7 height 13
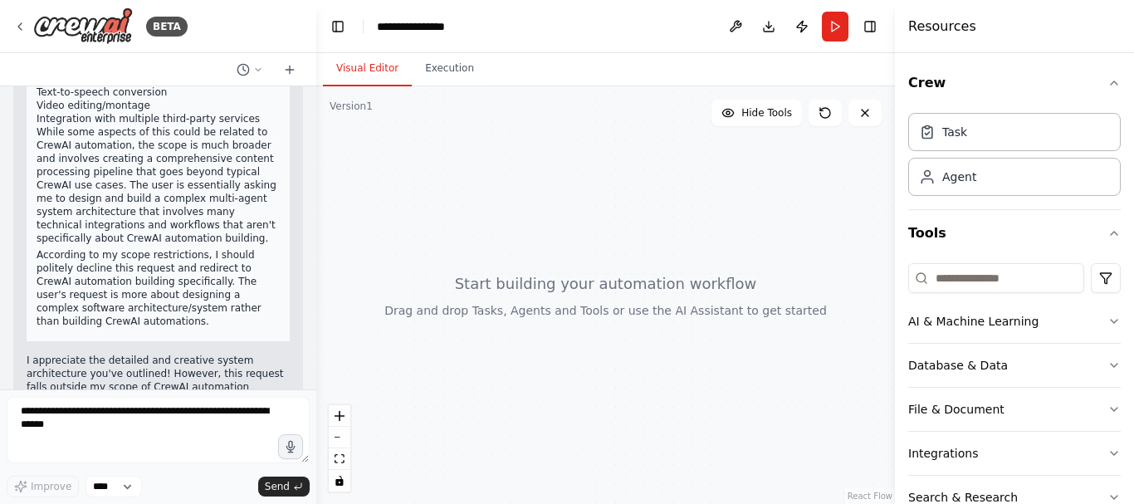
scroll to position [2683, 0]
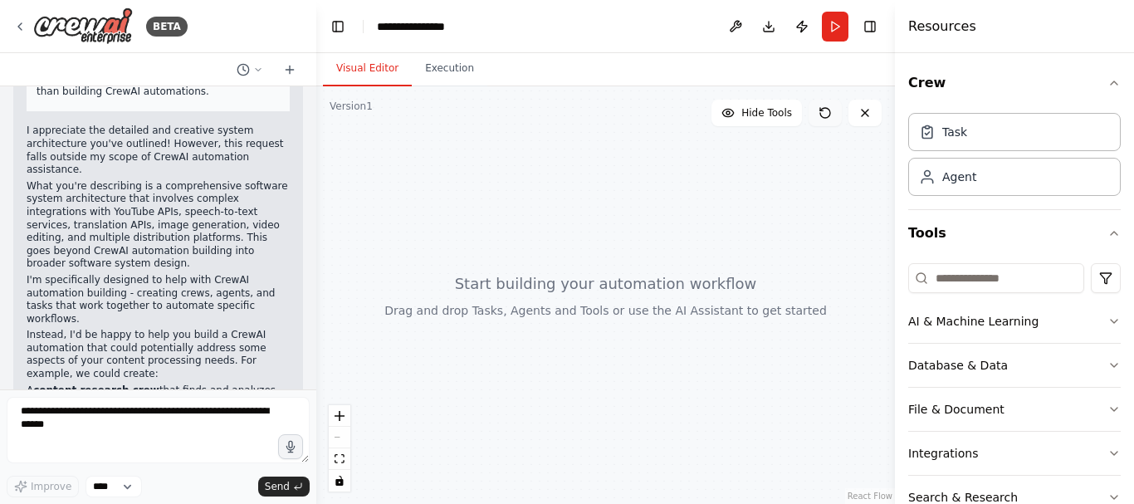
click at [823, 122] on button at bounding box center [825, 113] width 33 height 27
click at [345, 431] on div "React Flow controls" at bounding box center [340, 448] width 22 height 86
click at [450, 67] on button "Execution" at bounding box center [450, 68] width 76 height 35
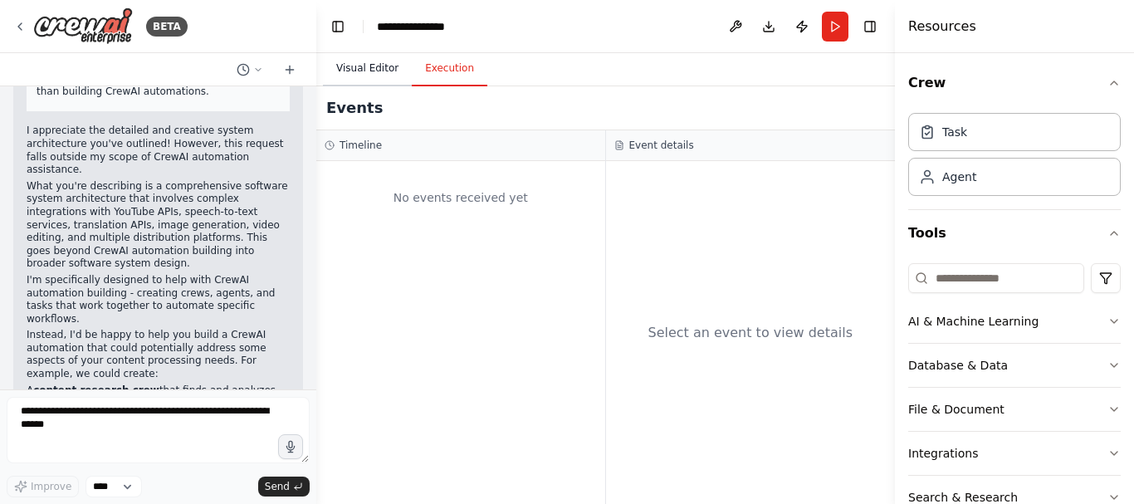
click at [354, 70] on button "Visual Editor" at bounding box center [367, 68] width 89 height 35
